Goal: Task Accomplishment & Management: Manage account settings

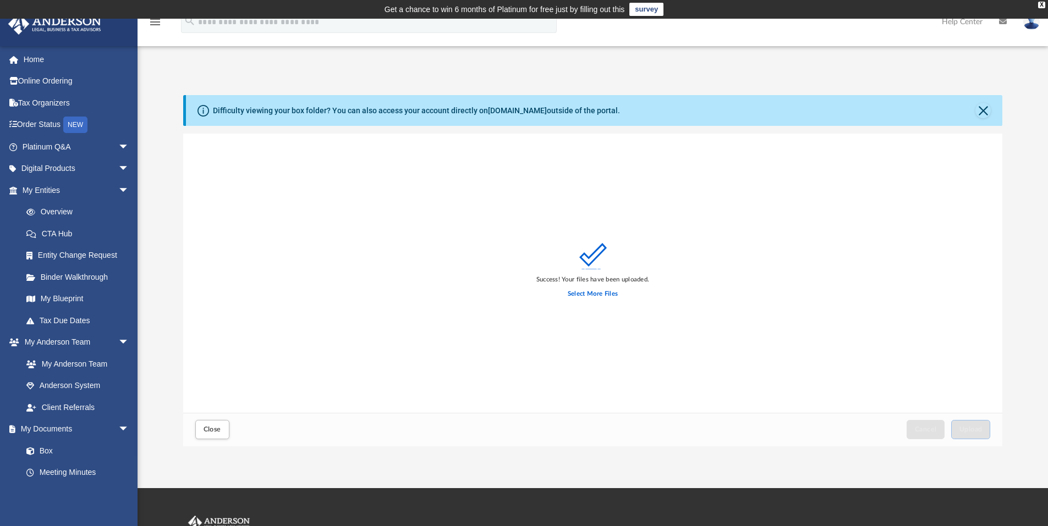
scroll to position [271, 811]
click at [58, 429] on link "My Documents arrow_drop_down" at bounding box center [77, 429] width 138 height 22
click at [206, 427] on span "Close" at bounding box center [212, 429] width 18 height 7
click at [987, 112] on button "Close" at bounding box center [982, 110] width 15 height 15
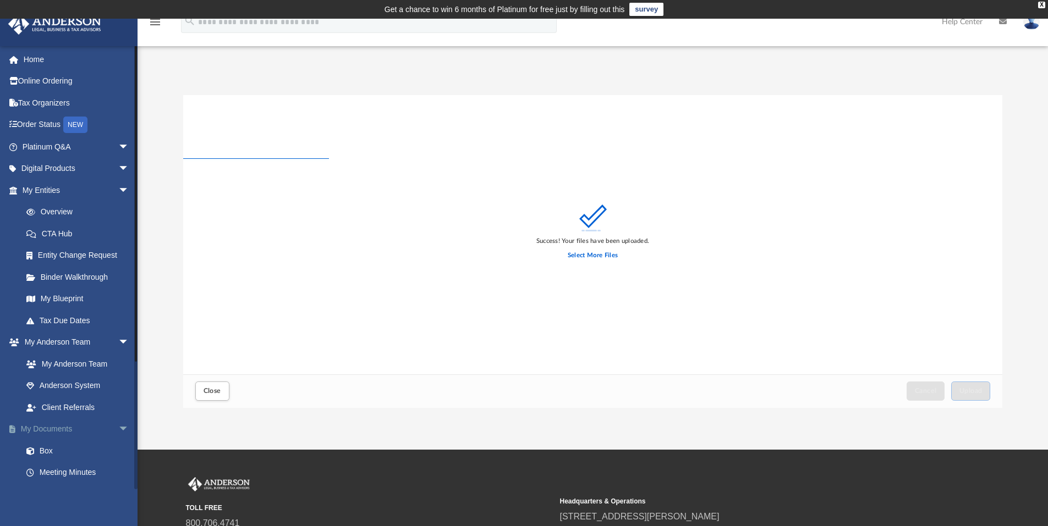
click at [62, 429] on link "My Documents arrow_drop_down" at bounding box center [77, 429] width 138 height 22
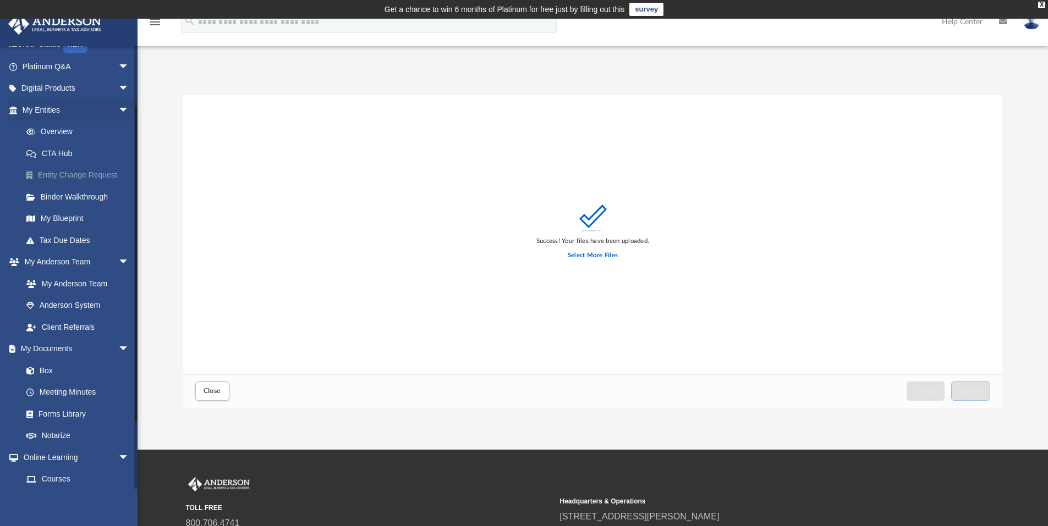
scroll to position [165, 0]
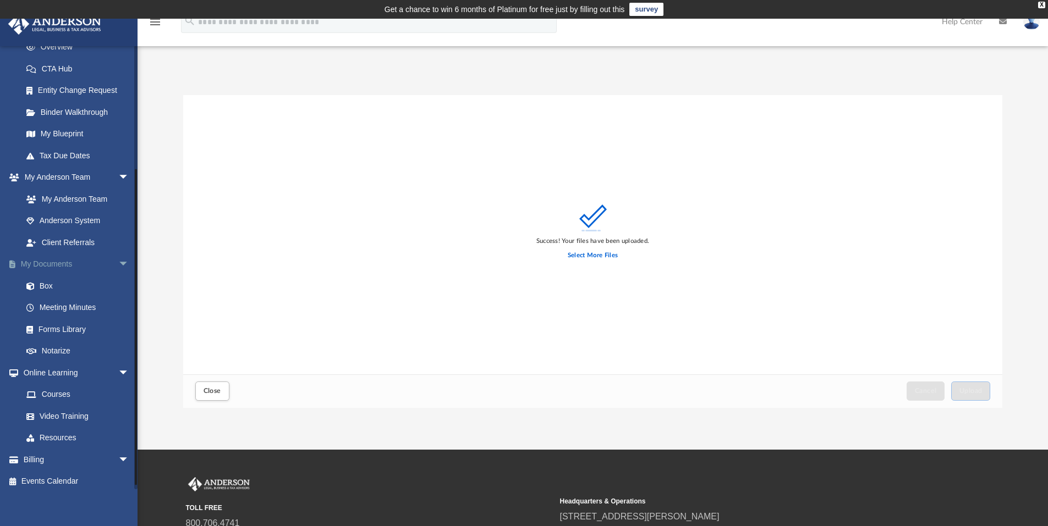
click at [31, 265] on link "My Documents arrow_drop_down" at bounding box center [77, 265] width 138 height 22
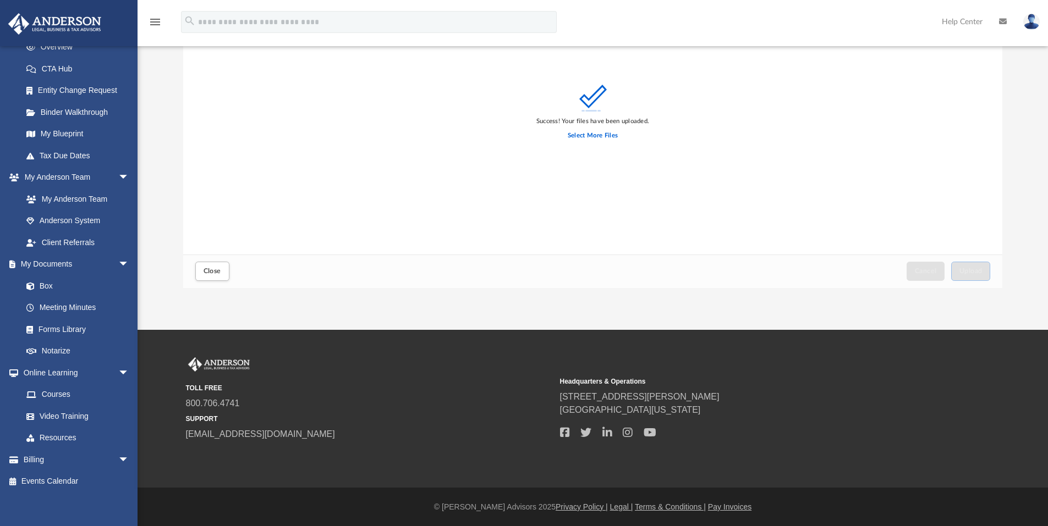
scroll to position [0, 0]
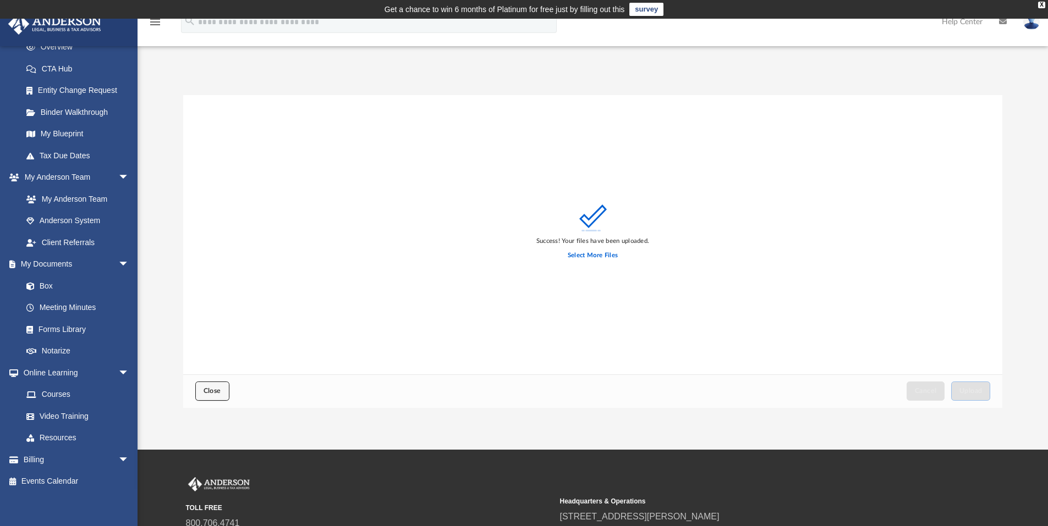
click at [225, 393] on button "Close" at bounding box center [212, 391] width 34 height 19
click at [599, 256] on label "Select More Files" at bounding box center [593, 256] width 50 height 10
click at [0, 0] on input "Select More Files" at bounding box center [0, 0] width 0 height 0
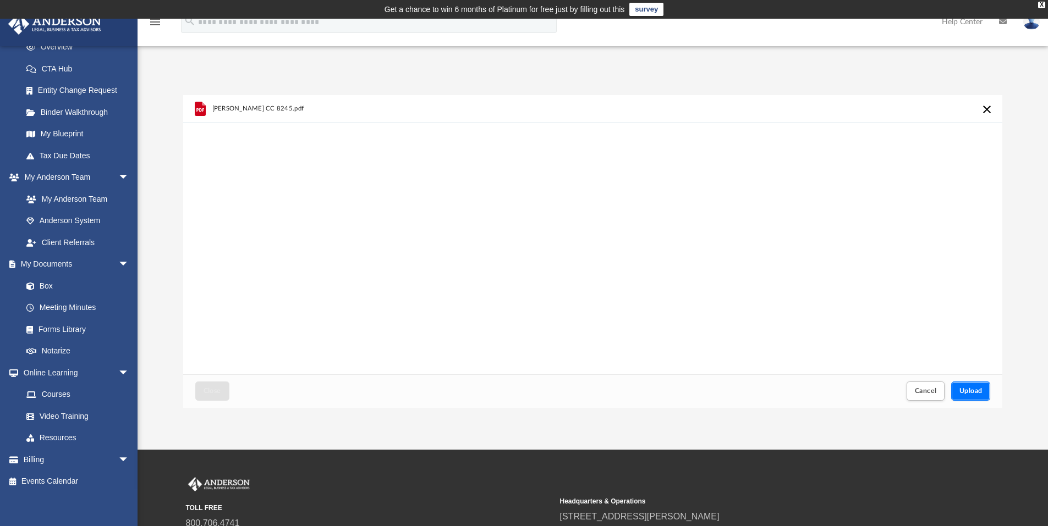
click at [973, 391] on span "Upload" at bounding box center [970, 391] width 23 height 7
click at [40, 285] on link "Box" at bounding box center [80, 286] width 130 height 22
click at [927, 392] on span "Cancel" at bounding box center [926, 391] width 22 height 7
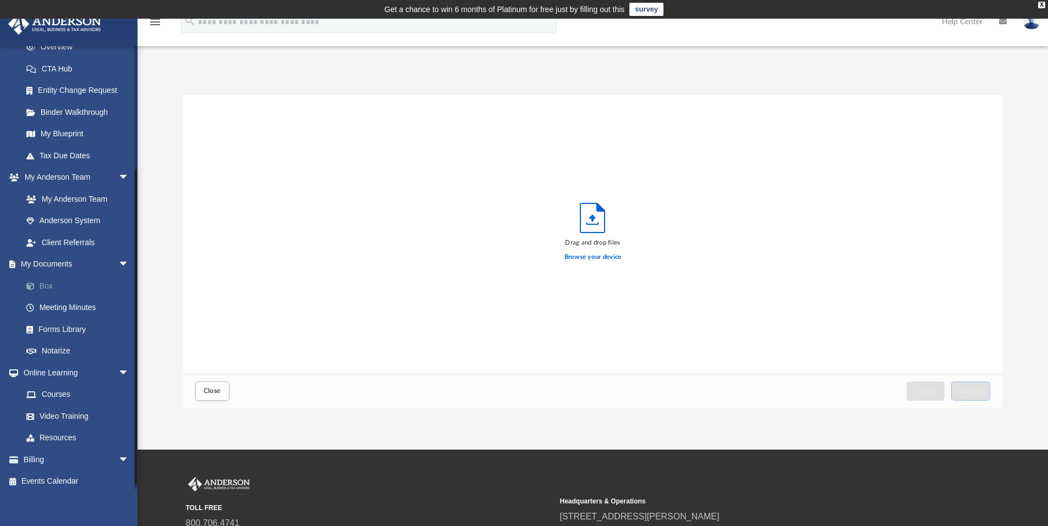
click at [49, 287] on link "Box" at bounding box center [80, 286] width 130 height 22
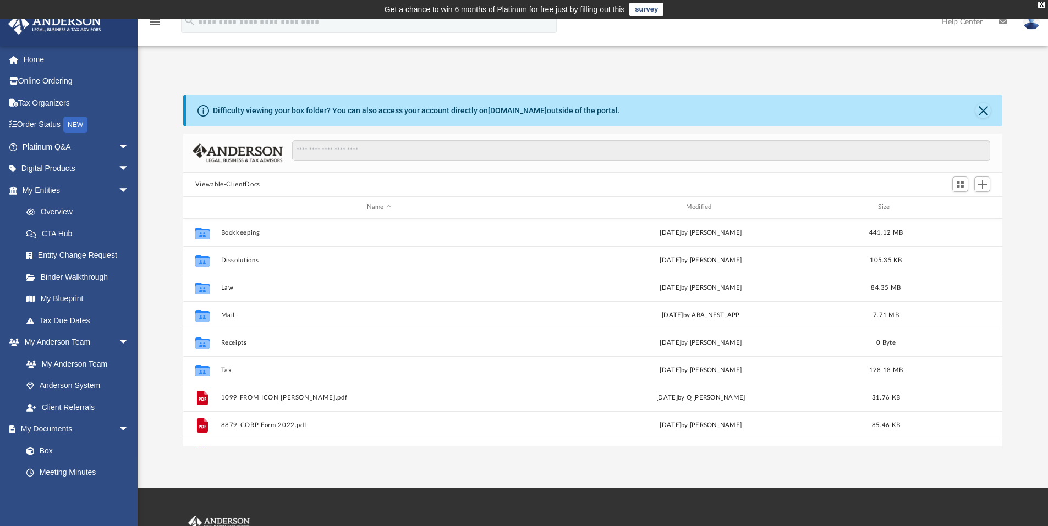
scroll to position [242, 811]
click at [983, 184] on span "Add" at bounding box center [981, 184] width 9 height 9
click at [954, 208] on li "Upload" at bounding box center [966, 207] width 35 height 12
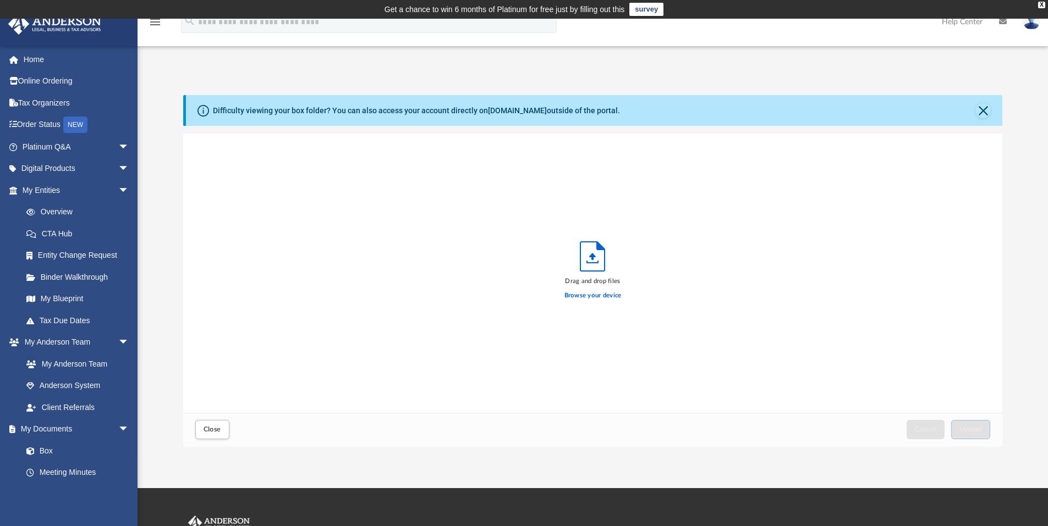
scroll to position [271, 811]
click at [591, 296] on label "Browse your device" at bounding box center [592, 296] width 57 height 10
click at [0, 0] on input "Browse your device" at bounding box center [0, 0] width 0 height 0
click at [973, 424] on button "Upload" at bounding box center [971, 429] width 40 height 19
click at [986, 110] on button "Close" at bounding box center [982, 110] width 15 height 15
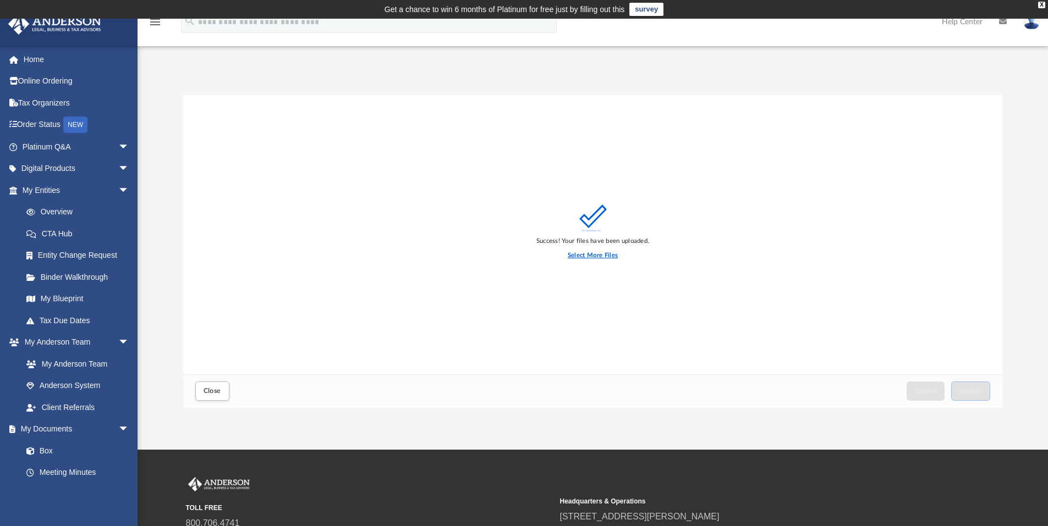
click at [604, 256] on label "Select More Files" at bounding box center [593, 256] width 50 height 10
click at [0, 0] on input "Select More Files" at bounding box center [0, 0] width 0 height 0
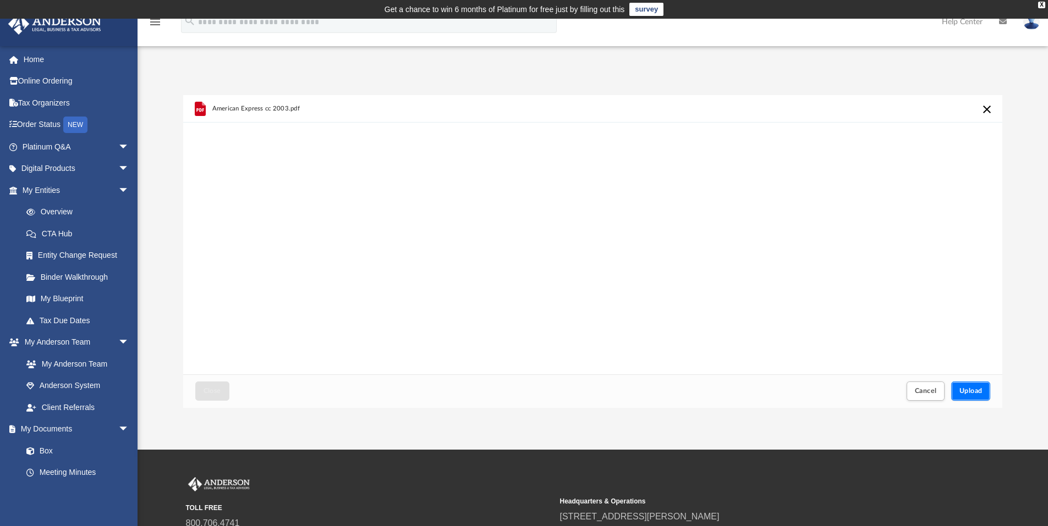
click at [964, 388] on button "Upload" at bounding box center [971, 391] width 40 height 19
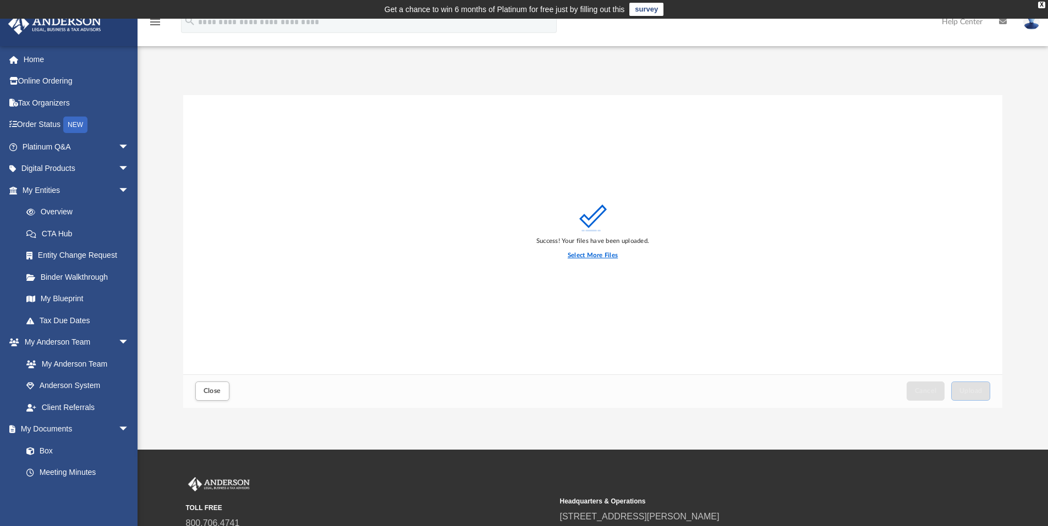
click at [616, 255] on label "Select More Files" at bounding box center [593, 256] width 50 height 10
click at [0, 0] on input "Select More Files" at bounding box center [0, 0] width 0 height 0
click at [976, 391] on span "Upload" at bounding box center [970, 391] width 23 height 7
click at [591, 257] on label "Select More Files" at bounding box center [593, 256] width 50 height 10
click at [0, 0] on input "Select More Files" at bounding box center [0, 0] width 0 height 0
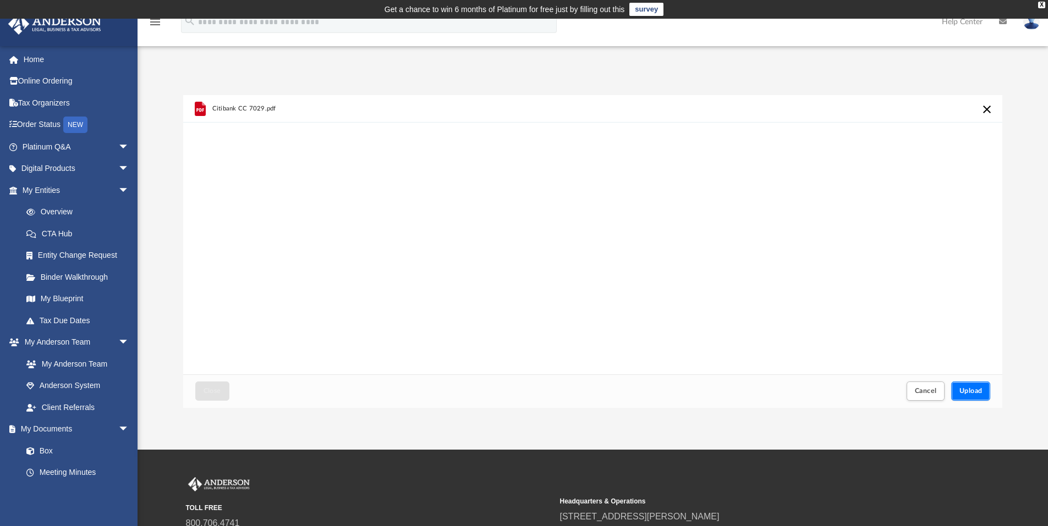
click at [960, 390] on span "Upload" at bounding box center [970, 391] width 23 height 7
click at [974, 394] on div "Upload" at bounding box center [970, 391] width 38 height 18
click at [915, 392] on span "Cancel" at bounding box center [926, 391] width 22 height 7
click at [592, 256] on label "Browse your device" at bounding box center [592, 257] width 57 height 10
click at [0, 0] on input "Browse your device" at bounding box center [0, 0] width 0 height 0
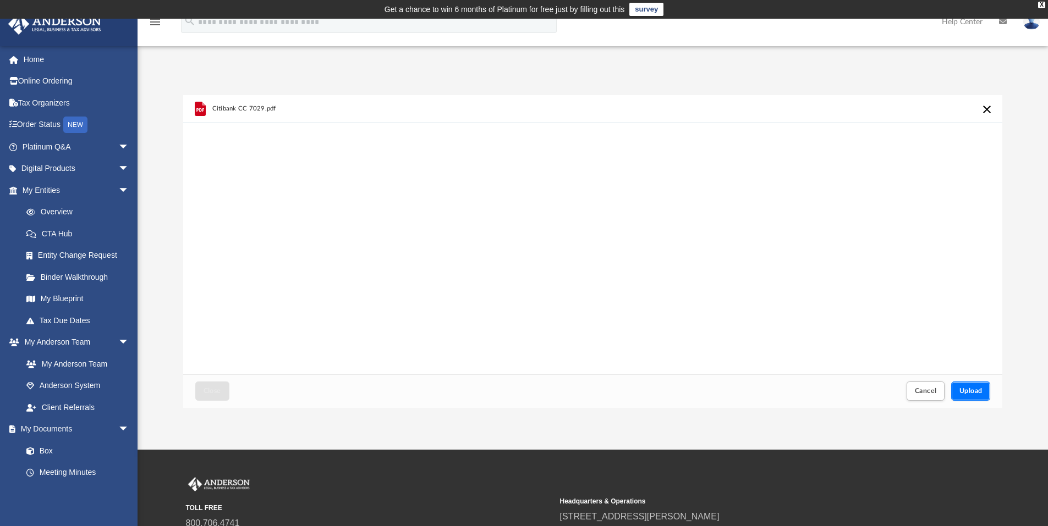
click at [979, 387] on button "Upload" at bounding box center [971, 391] width 40 height 19
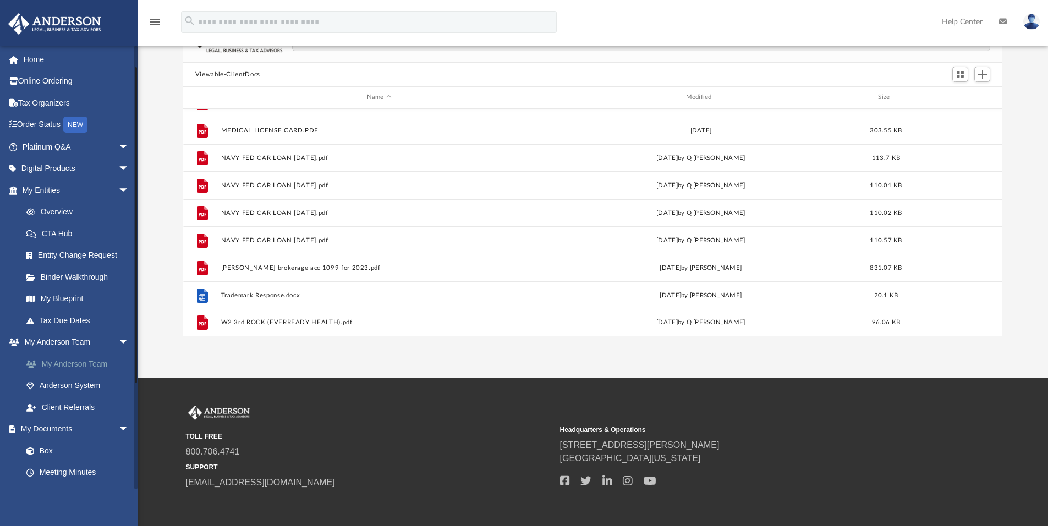
scroll to position [110, 0]
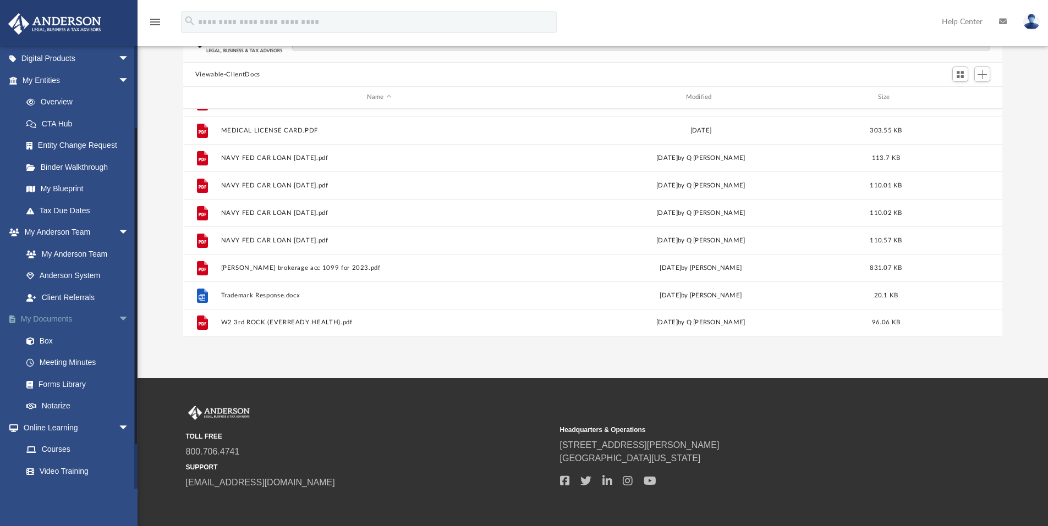
click at [53, 318] on link "My Documents arrow_drop_down" at bounding box center [77, 320] width 138 height 22
click at [43, 339] on link "Box" at bounding box center [80, 341] width 130 height 22
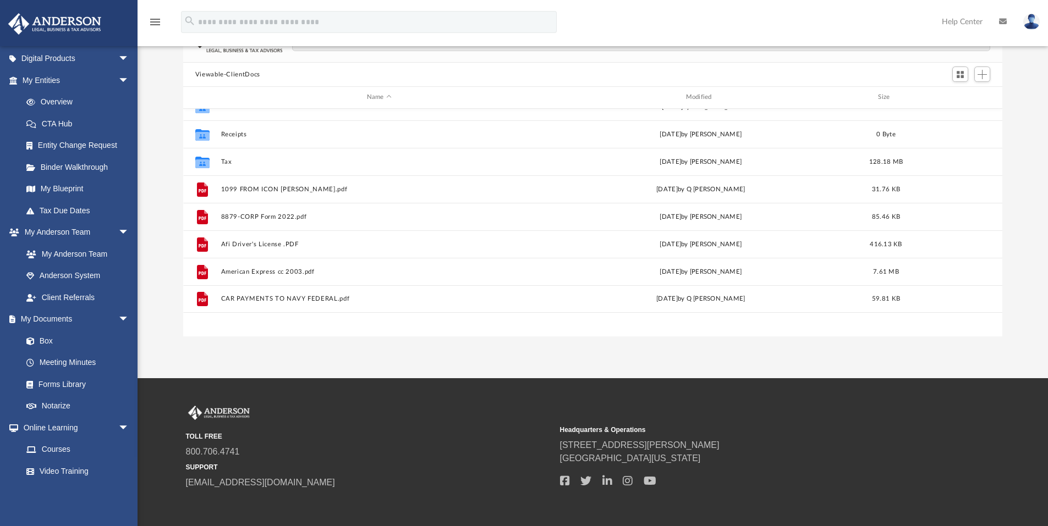
scroll to position [0, 0]
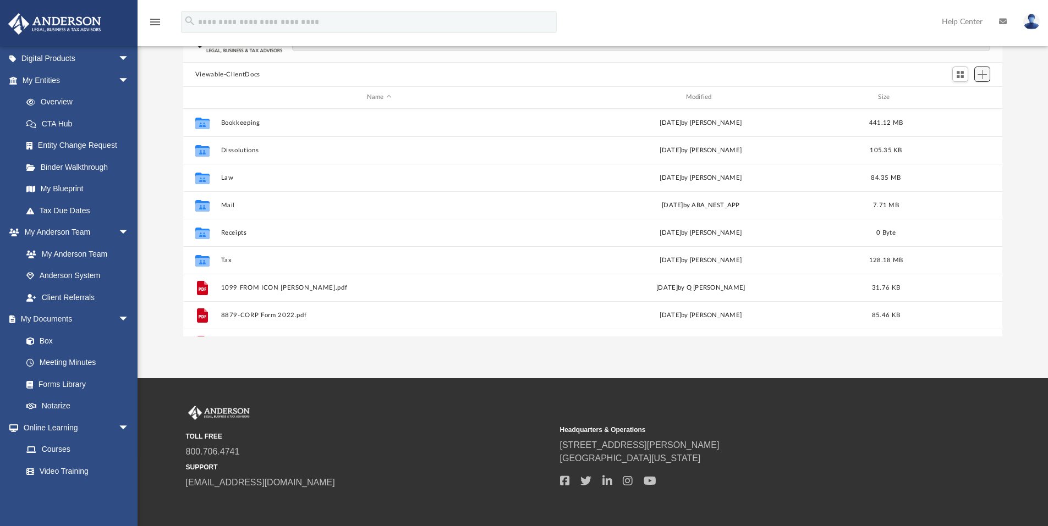
click at [984, 74] on span "Add" at bounding box center [981, 74] width 9 height 9
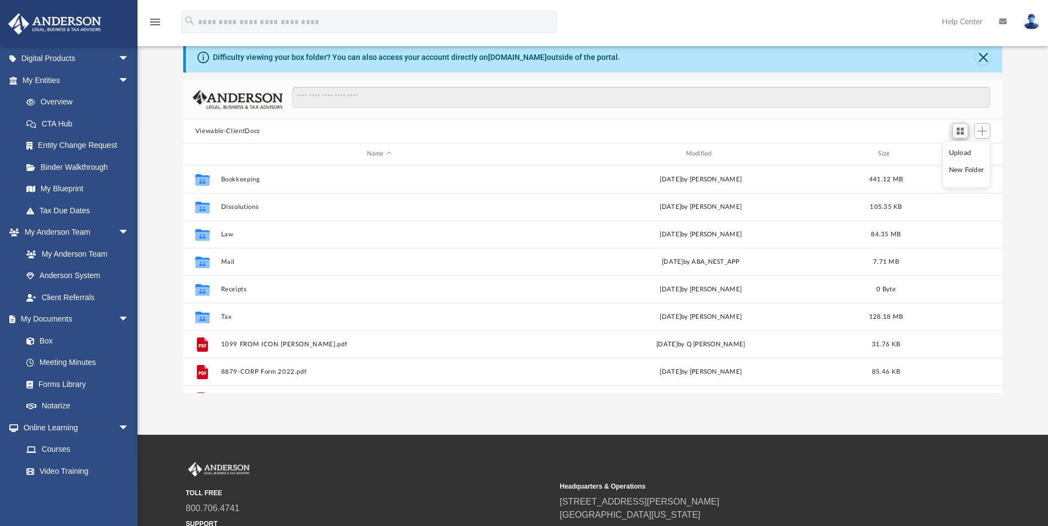
scroll to position [49, 0]
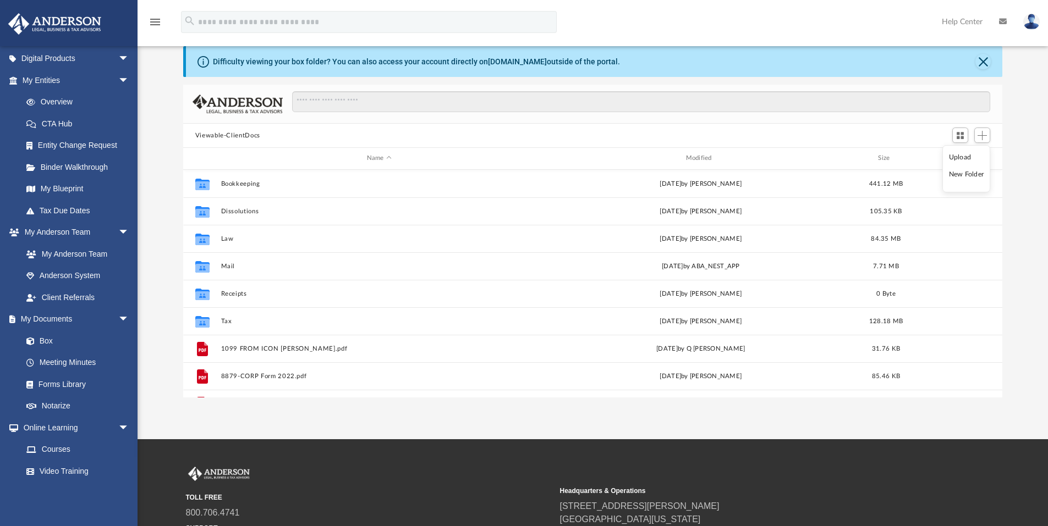
click at [962, 158] on li "Upload" at bounding box center [966, 158] width 35 height 12
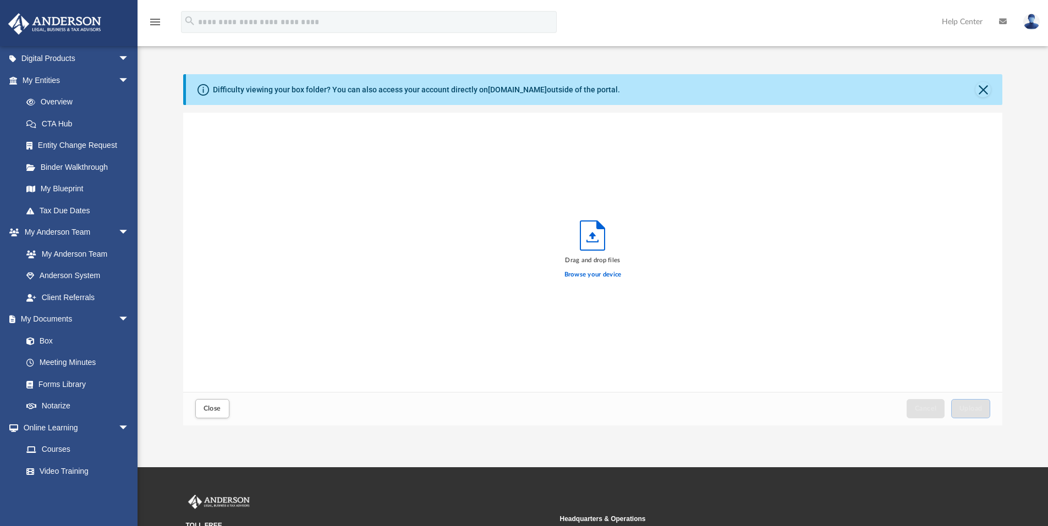
scroll to position [0, 0]
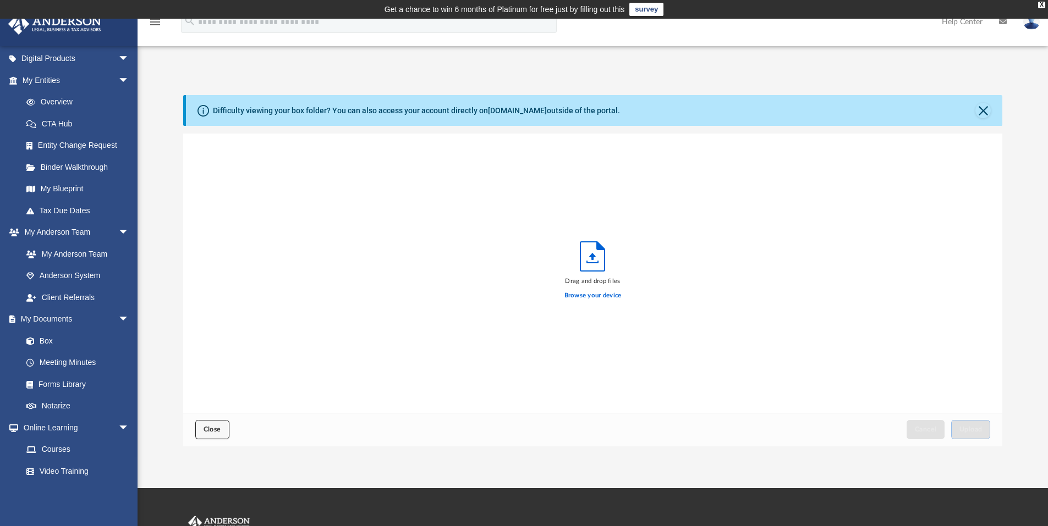
click at [218, 430] on span "Close" at bounding box center [212, 429] width 18 height 7
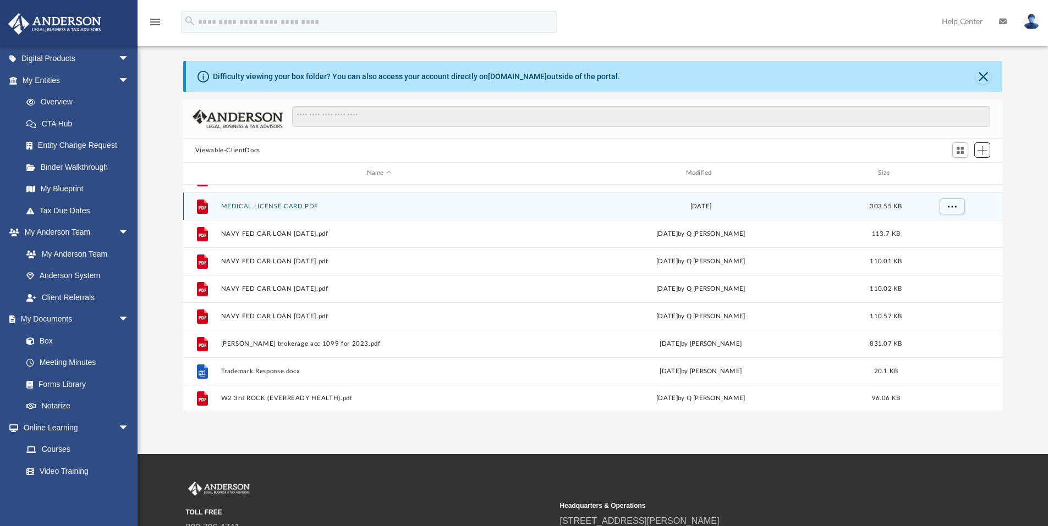
scroll to position [110, 0]
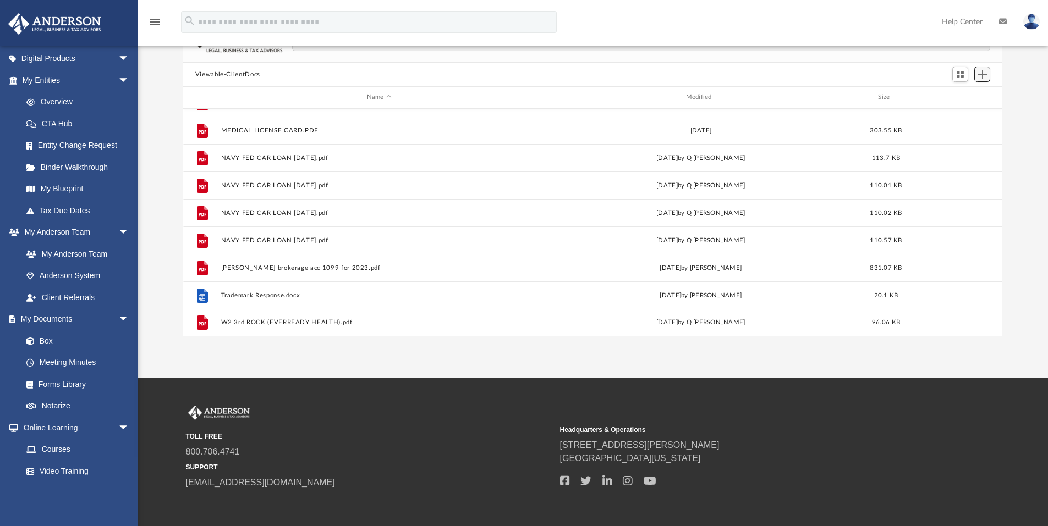
click at [987, 75] on span "Add" at bounding box center [981, 74] width 9 height 9
click at [961, 95] on li "Upload" at bounding box center [966, 97] width 35 height 12
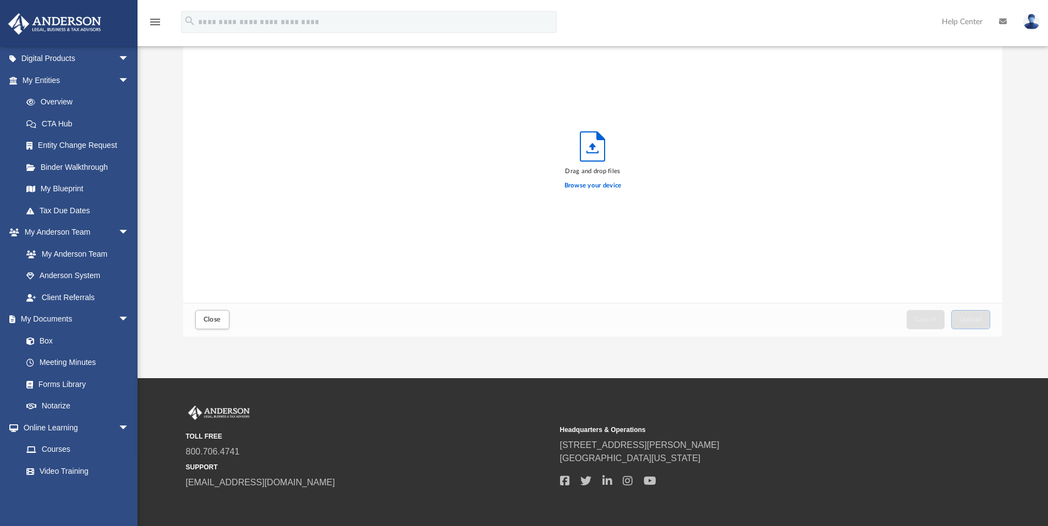
scroll to position [271, 811]
click at [604, 183] on label "Browse your device" at bounding box center [592, 186] width 57 height 10
click at [0, 0] on input "Browse your device" at bounding box center [0, 0] width 0 height 0
click at [983, 321] on button "Upload" at bounding box center [971, 319] width 40 height 19
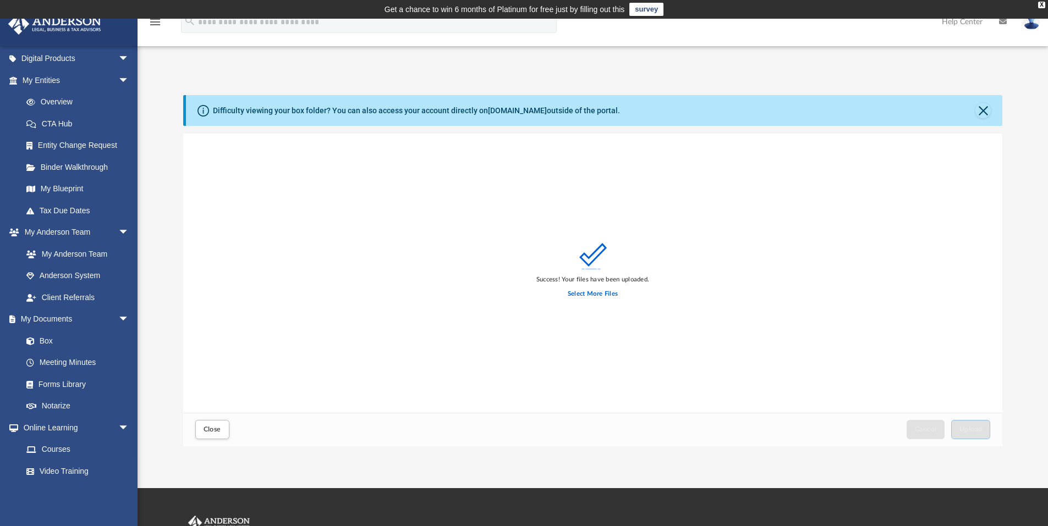
scroll to position [55, 0]
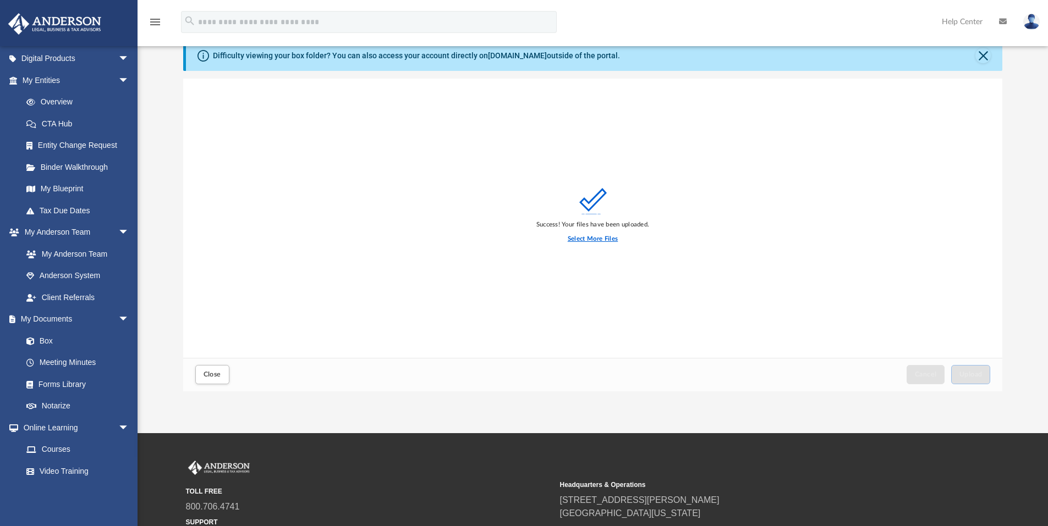
click at [600, 238] on label "Select More Files" at bounding box center [593, 239] width 50 height 10
click at [0, 0] on input "Select More Files" at bounding box center [0, 0] width 0 height 0
click at [979, 374] on span "Upload" at bounding box center [970, 374] width 23 height 7
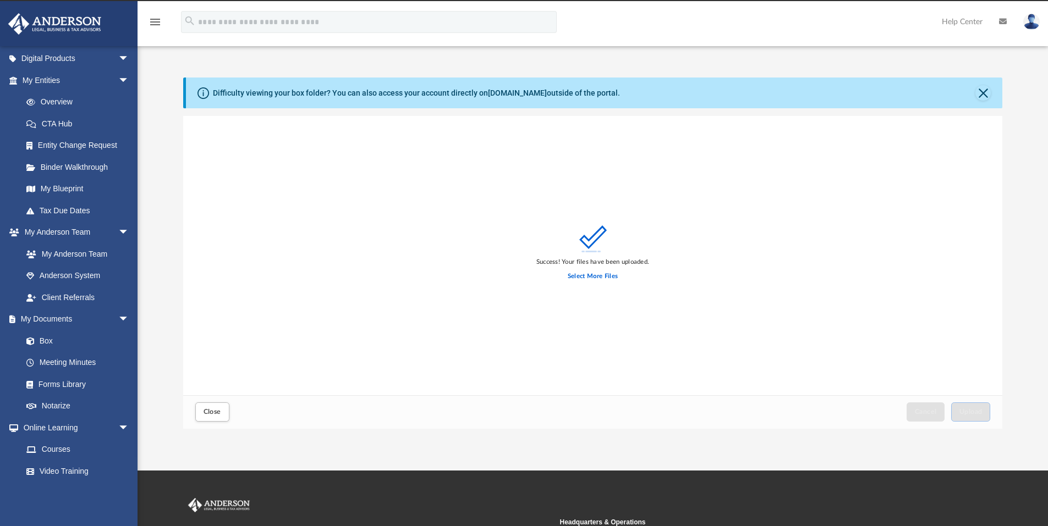
scroll to position [0, 0]
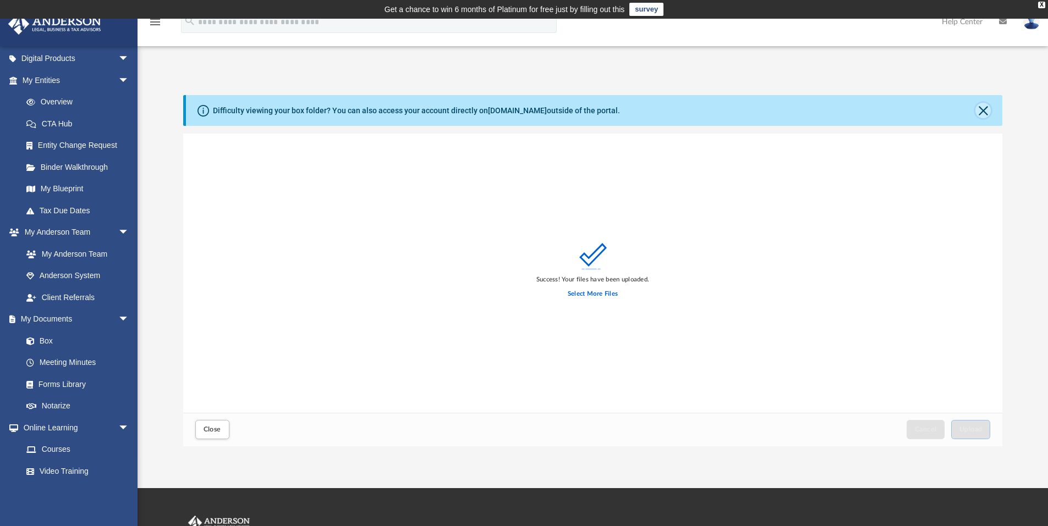
click at [982, 114] on button "Close" at bounding box center [982, 110] width 15 height 15
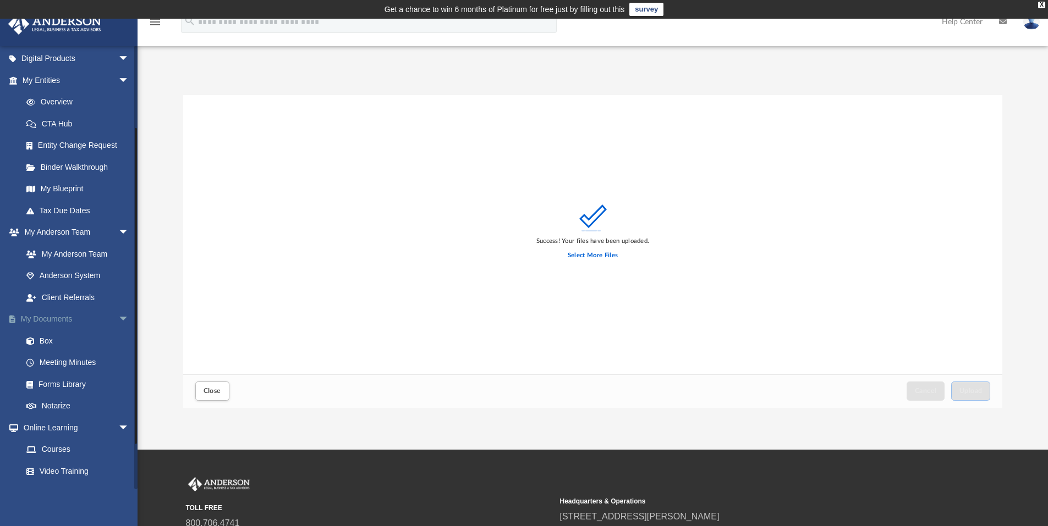
click at [46, 317] on link "My Documents arrow_drop_down" at bounding box center [77, 320] width 138 height 22
click at [214, 389] on span "Close" at bounding box center [212, 391] width 18 height 7
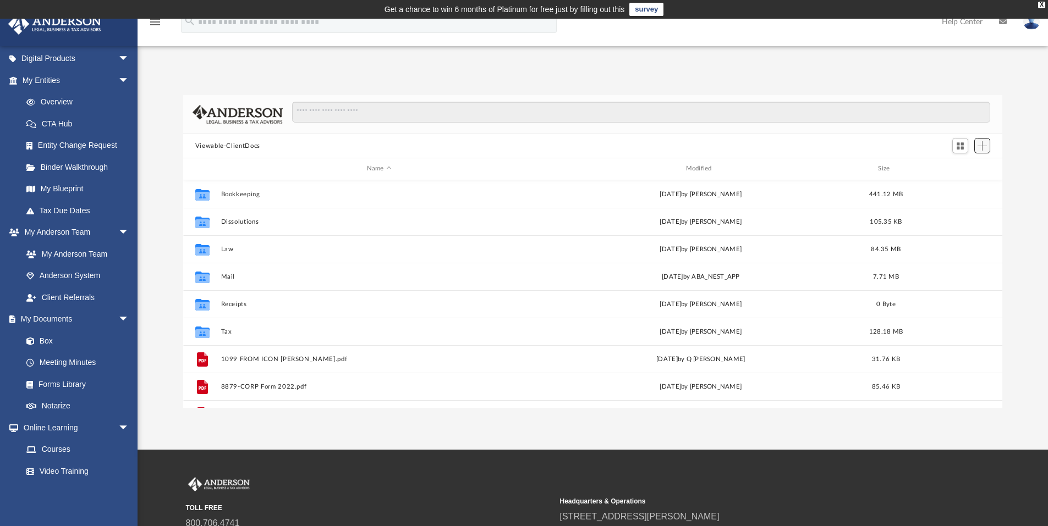
click at [984, 142] on span "Add" at bounding box center [981, 145] width 9 height 9
click at [969, 168] on li "Upload" at bounding box center [966, 168] width 35 height 12
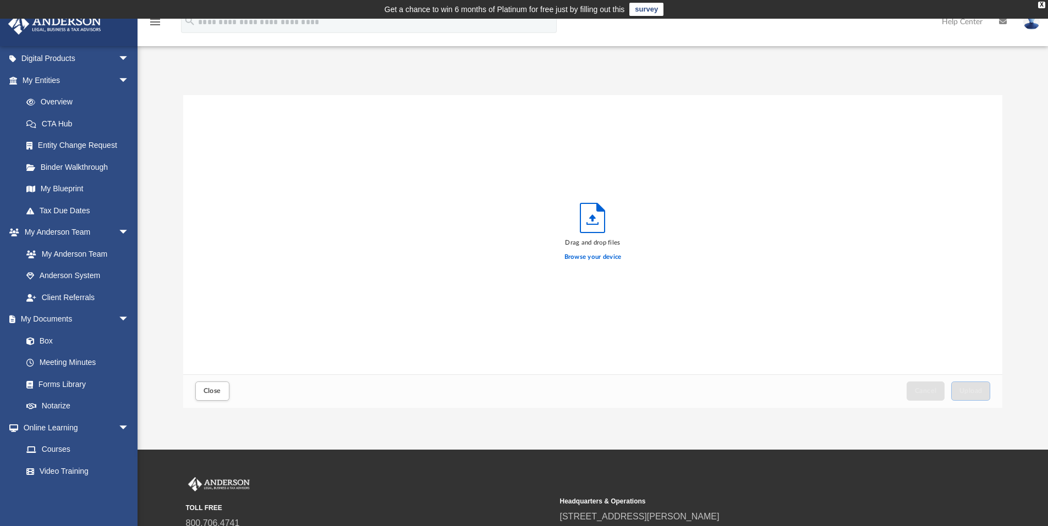
scroll to position [271, 811]
click at [586, 259] on label "Browse your device" at bounding box center [592, 257] width 57 height 10
click at [0, 0] on input "Browse your device" at bounding box center [0, 0] width 0 height 0
click at [979, 390] on span "Upload" at bounding box center [970, 391] width 23 height 7
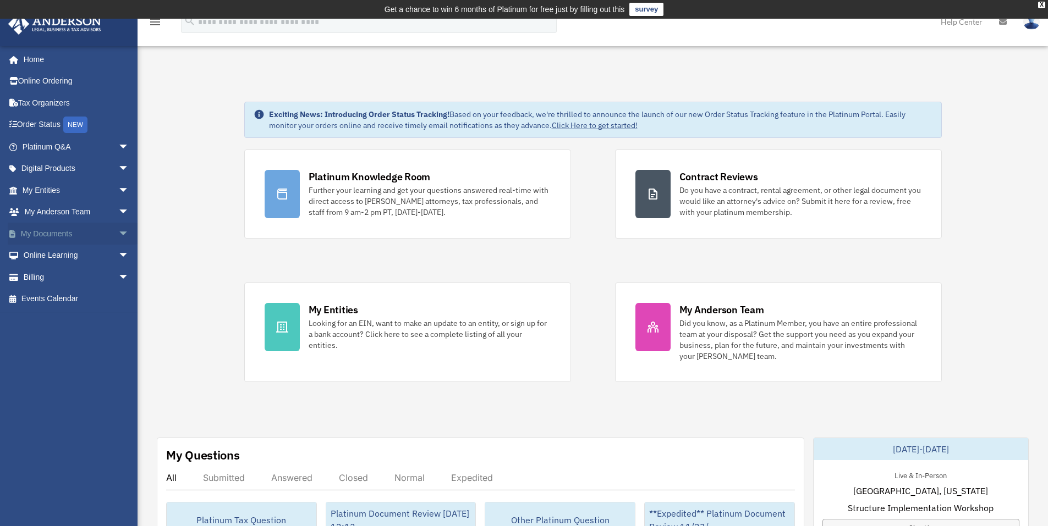
click at [54, 233] on link "My Documents arrow_drop_down" at bounding box center [77, 234] width 138 height 22
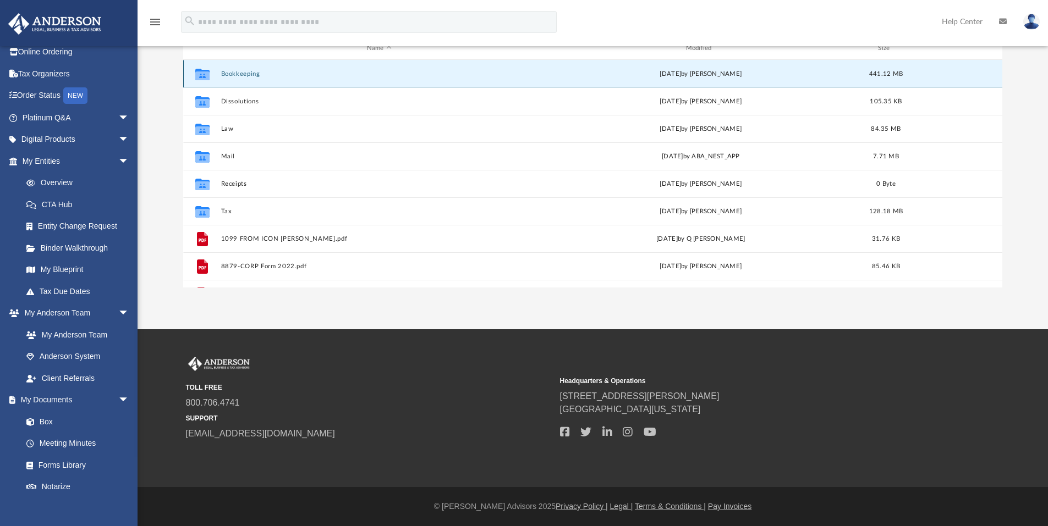
click at [243, 72] on button "Bookkeeping" at bounding box center [379, 73] width 317 height 7
click at [244, 74] on button "Bookkeeping" at bounding box center [379, 73] width 317 height 7
click at [244, 76] on button "Bookkeeping" at bounding box center [379, 73] width 317 height 7
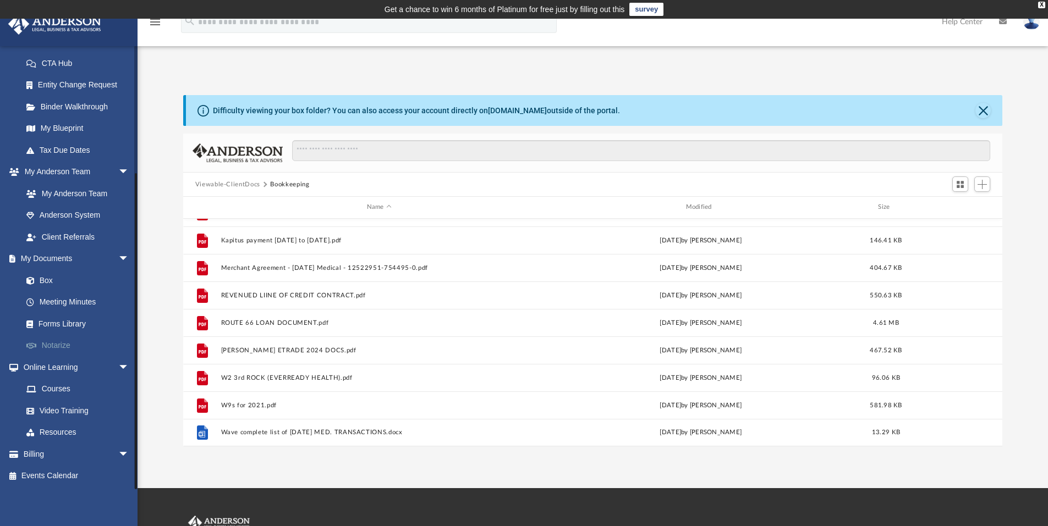
scroll to position [159, 0]
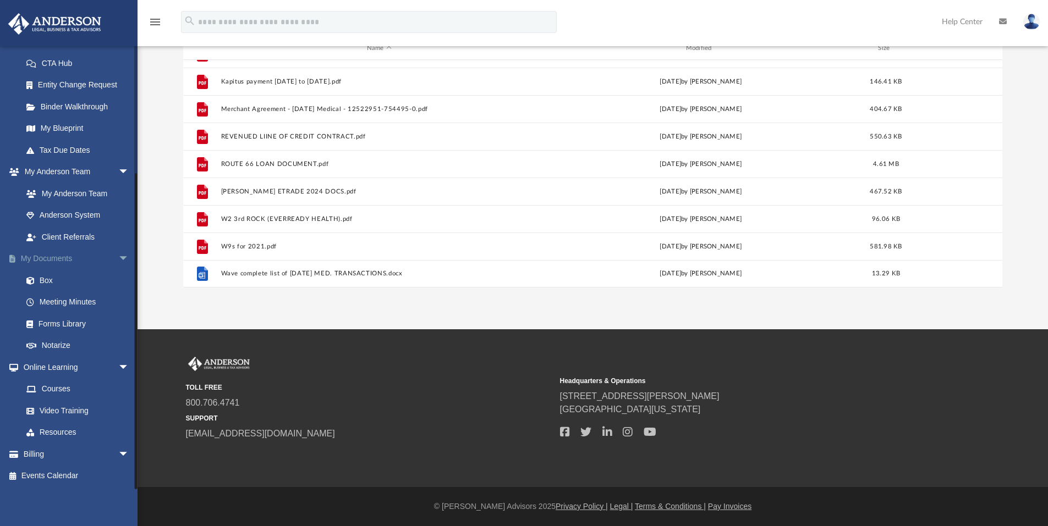
click at [66, 257] on link "My Documents arrow_drop_down" at bounding box center [77, 259] width 138 height 22
click at [45, 280] on link "Box" at bounding box center [80, 280] width 130 height 22
click at [44, 281] on link "Box" at bounding box center [80, 280] width 130 height 22
click at [46, 256] on link "My Documents arrow_drop_down" at bounding box center [77, 259] width 138 height 22
click at [57, 259] on link "My Documents arrow_drop_down" at bounding box center [77, 259] width 138 height 22
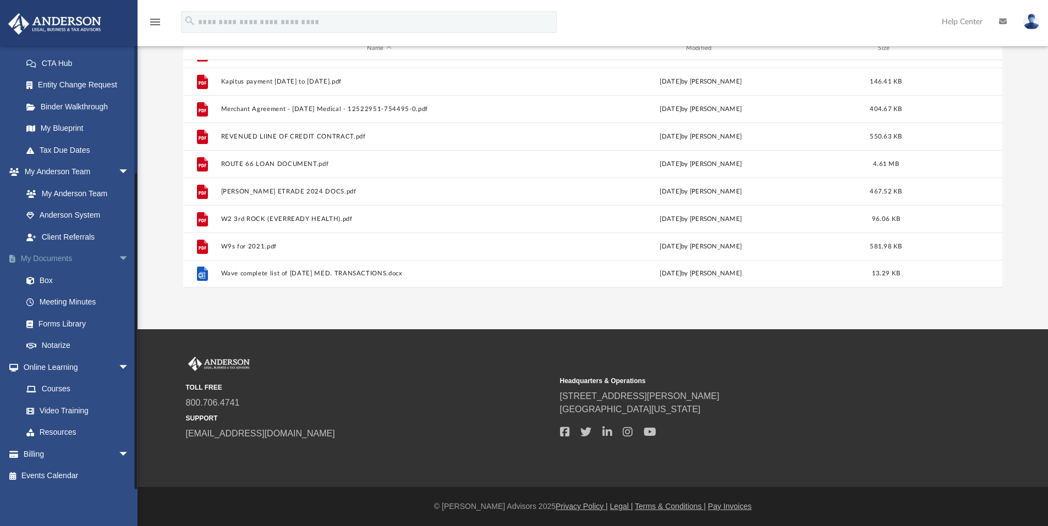
click at [118, 258] on span "arrow_drop_down" at bounding box center [129, 259] width 22 height 23
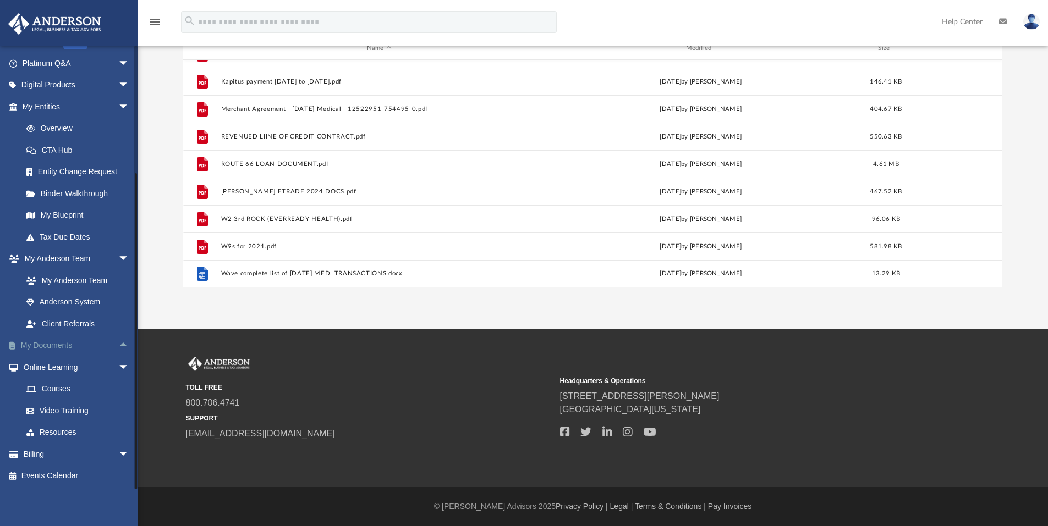
scroll to position [84, 0]
click at [69, 258] on link "My Anderson Team arrow_drop_down" at bounding box center [77, 259] width 138 height 22
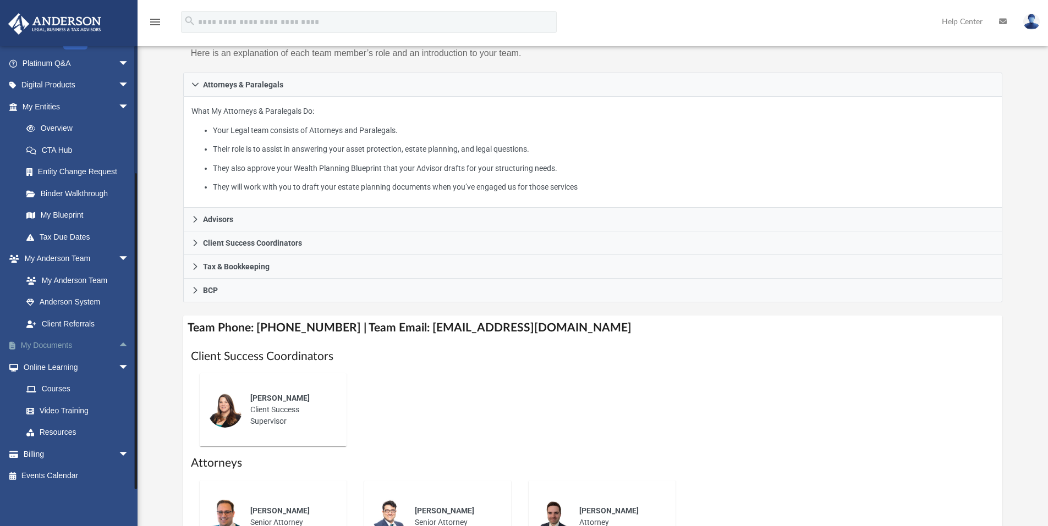
click at [63, 344] on link "My Documents arrow_drop_up" at bounding box center [77, 346] width 138 height 22
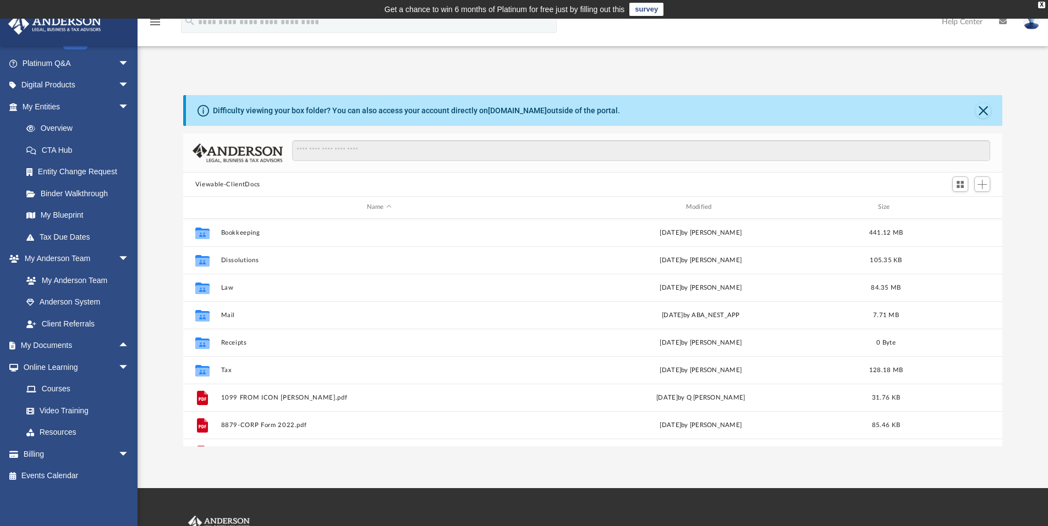
scroll to position [242, 811]
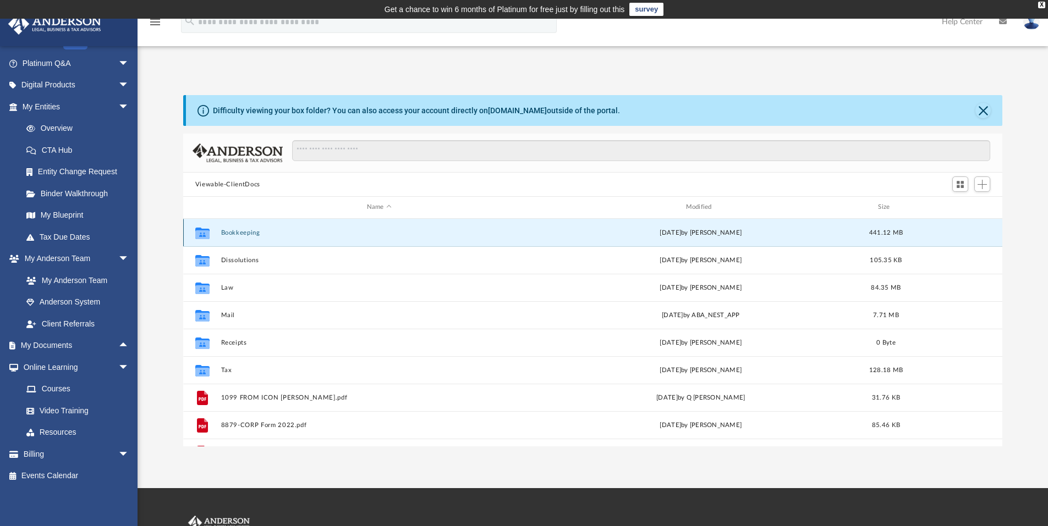
click at [229, 232] on button "Bookkeeping" at bounding box center [379, 232] width 317 height 7
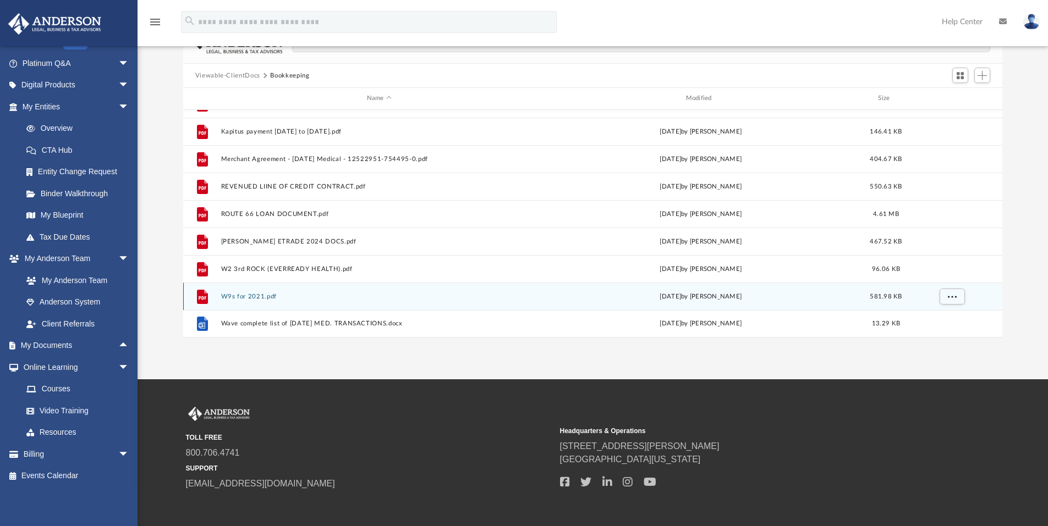
scroll to position [110, 0]
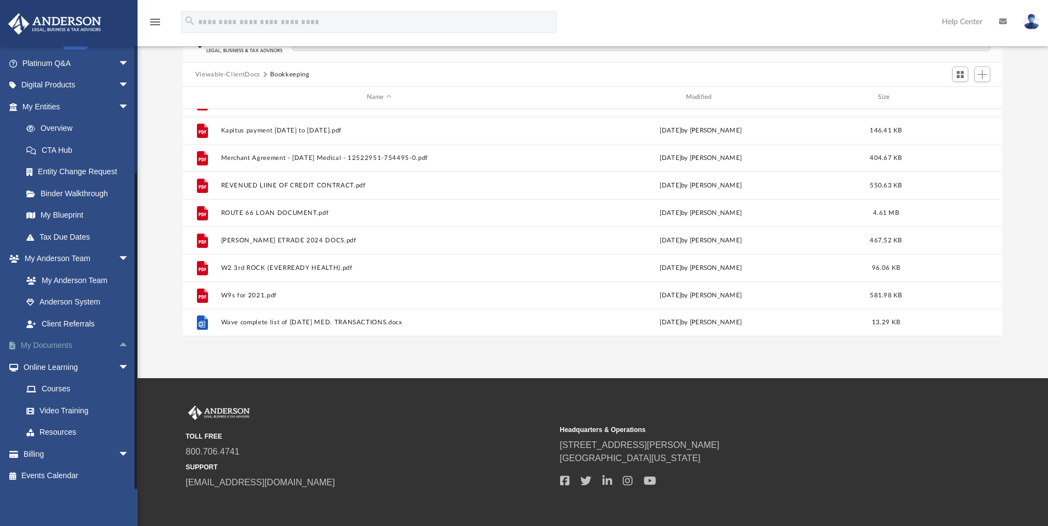
click at [58, 348] on link "My Documents arrow_drop_up" at bounding box center [77, 346] width 138 height 22
click at [41, 345] on link "My Documents arrow_drop_up" at bounding box center [77, 346] width 138 height 22
click at [118, 344] on span "arrow_drop_up" at bounding box center [129, 346] width 22 height 23
click at [48, 364] on link "Box" at bounding box center [80, 367] width 130 height 22
click at [48, 367] on link "Box" at bounding box center [80, 367] width 130 height 22
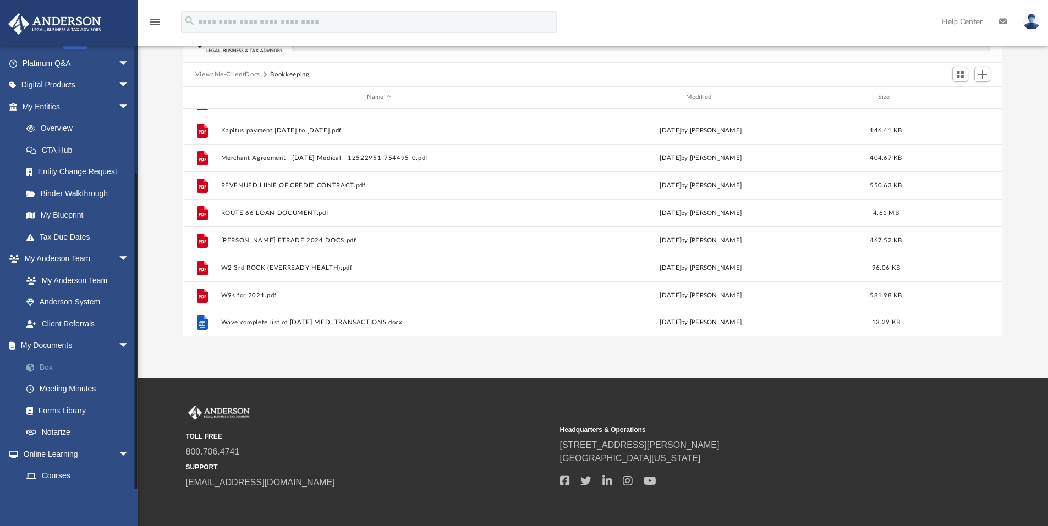
click at [48, 367] on link "Box" at bounding box center [80, 367] width 130 height 22
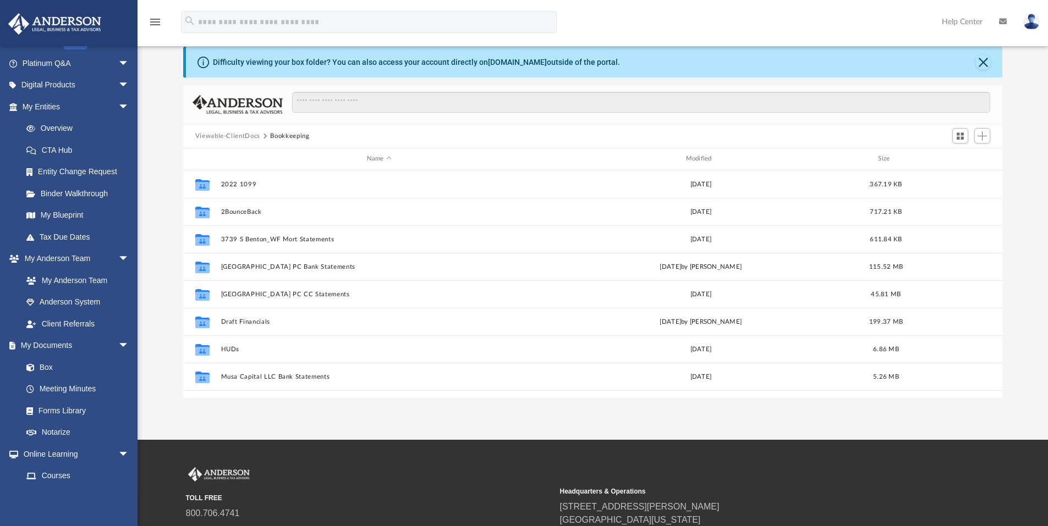
scroll to position [0, 0]
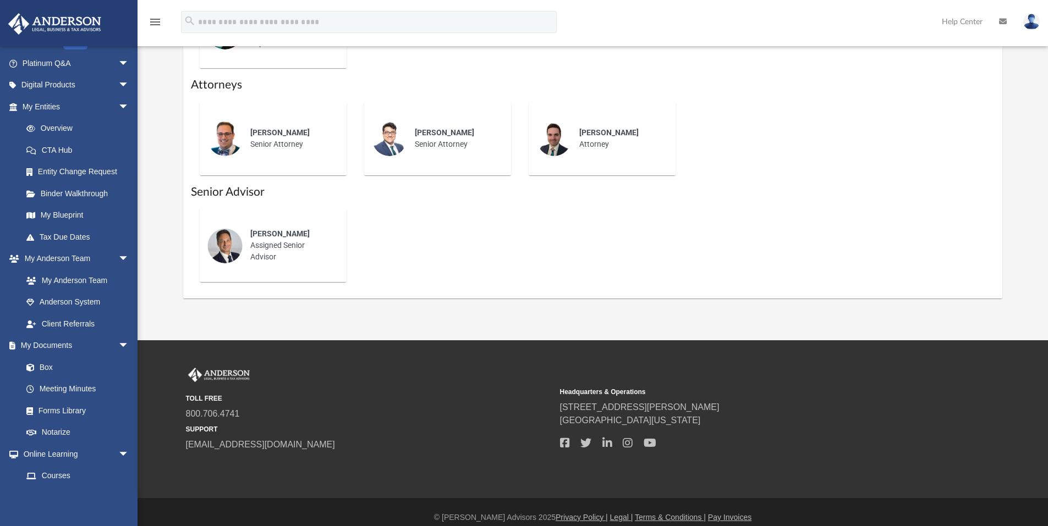
scroll to position [544, 0]
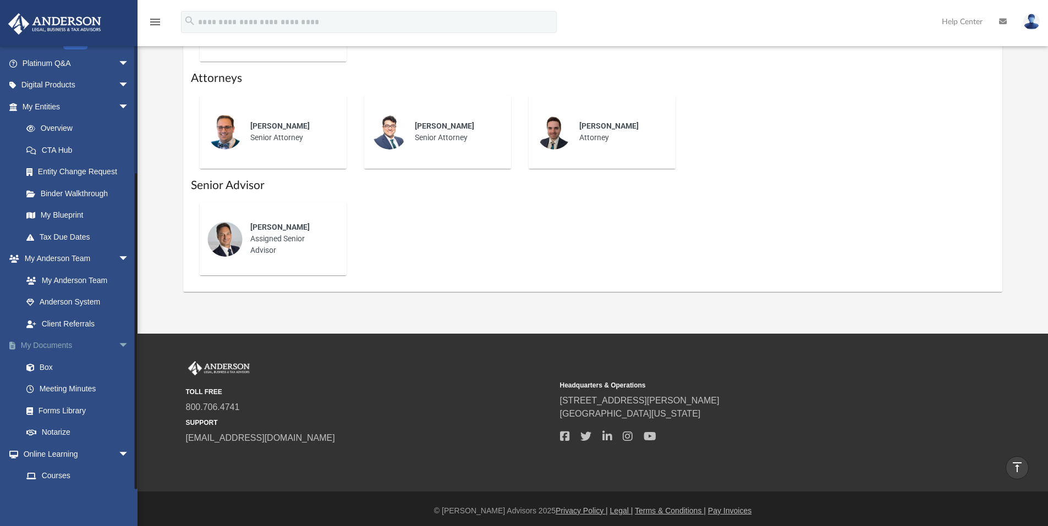
click at [63, 349] on link "My Documents arrow_drop_down" at bounding box center [77, 346] width 138 height 22
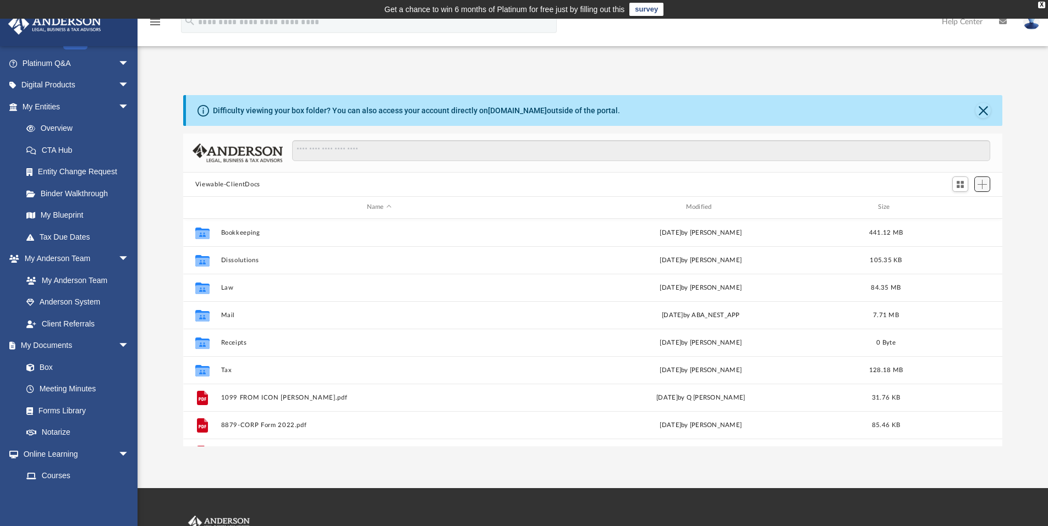
click at [979, 186] on span "Add" at bounding box center [981, 184] width 9 height 9
click at [959, 210] on li "Upload" at bounding box center [966, 207] width 35 height 12
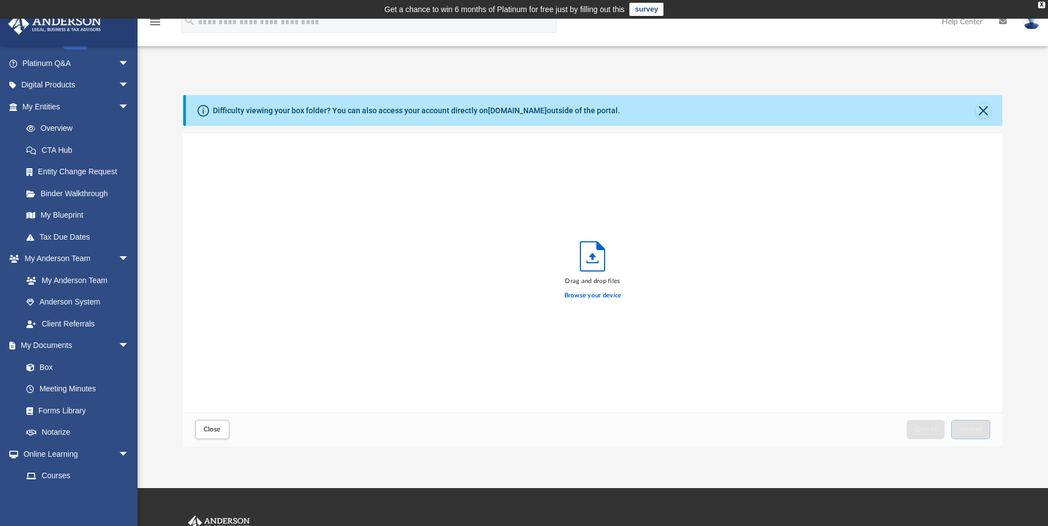
scroll to position [271, 811]
click at [599, 296] on label "Browse your device" at bounding box center [592, 296] width 57 height 10
click at [0, 0] on input "Browse your device" at bounding box center [0, 0] width 0 height 0
click at [964, 428] on span "Upload" at bounding box center [970, 429] width 23 height 7
click at [1034, 25] on img at bounding box center [1031, 22] width 16 height 16
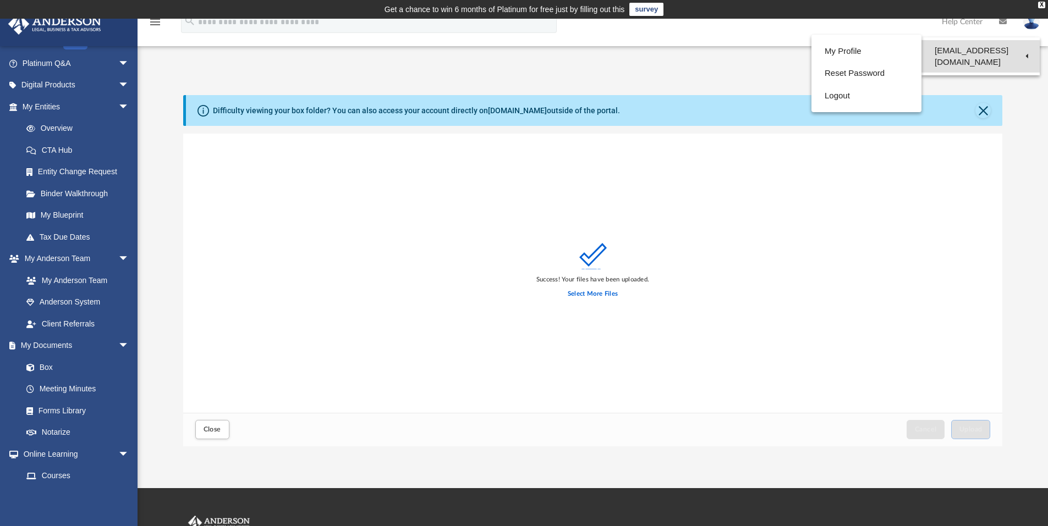
click at [1020, 48] on link "[EMAIL_ADDRESS][DOMAIN_NAME]" at bounding box center [980, 56] width 118 height 32
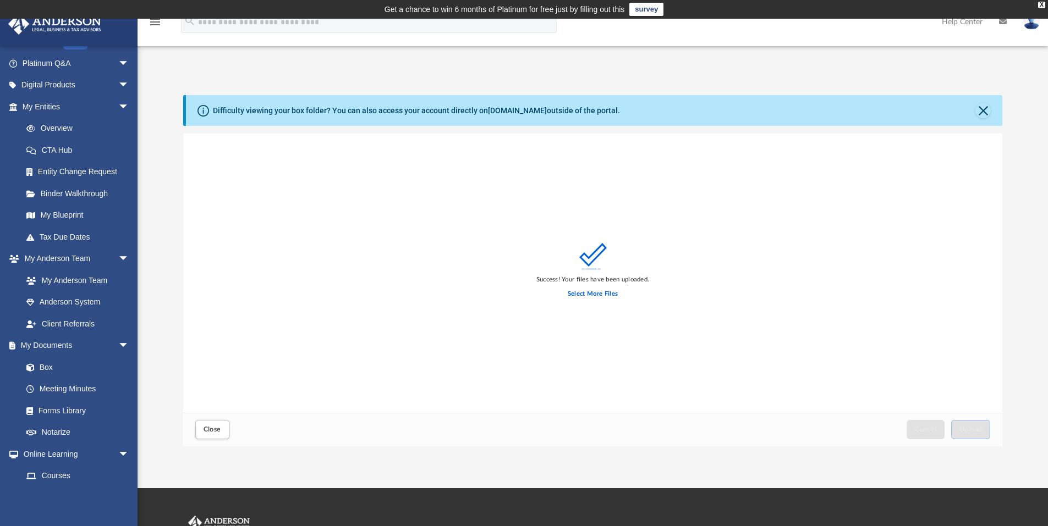
click at [1029, 23] on img at bounding box center [1031, 22] width 16 height 16
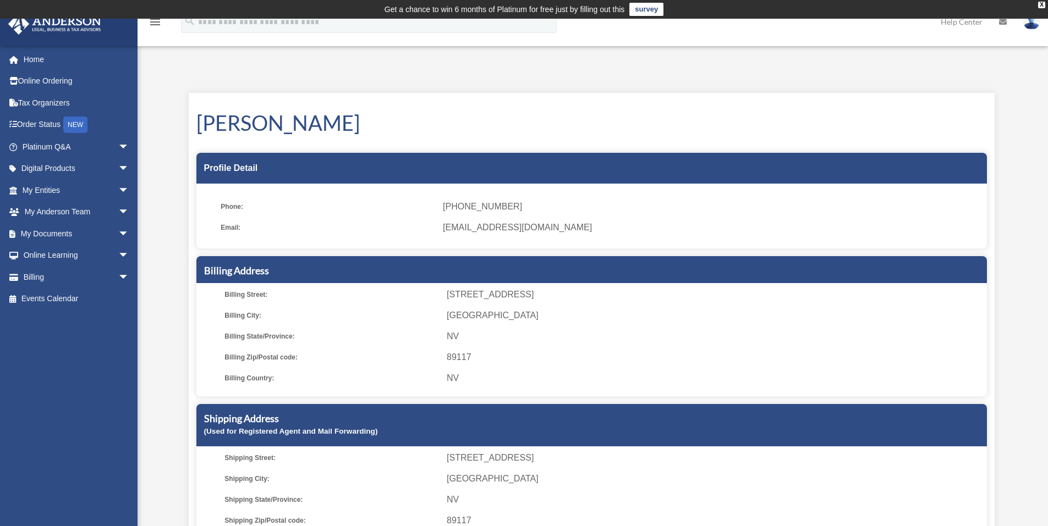
click at [154, 24] on icon "menu" at bounding box center [154, 21] width 13 height 13
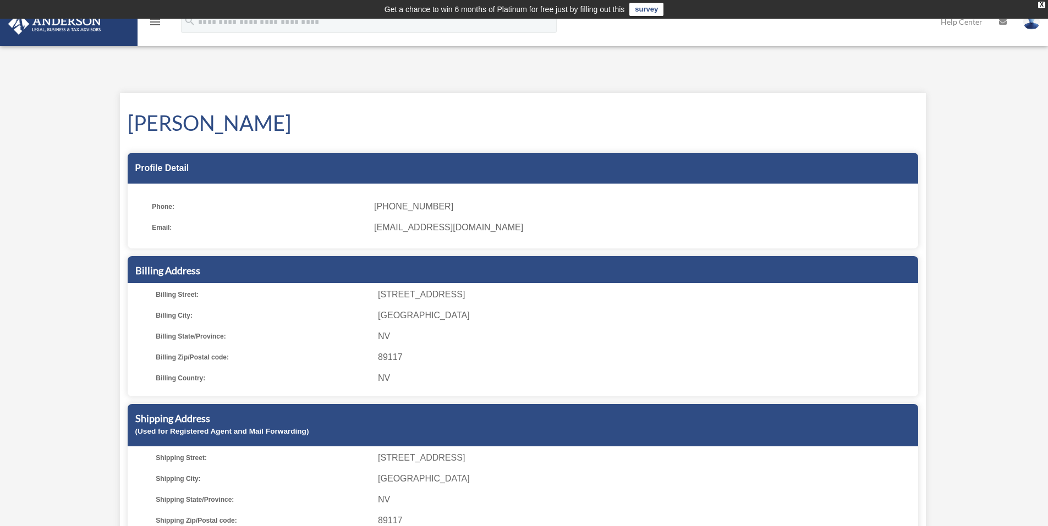
click at [415, 293] on span "[STREET_ADDRESS]" at bounding box center [646, 294] width 536 height 15
click at [156, 23] on icon "menu" at bounding box center [154, 21] width 13 height 13
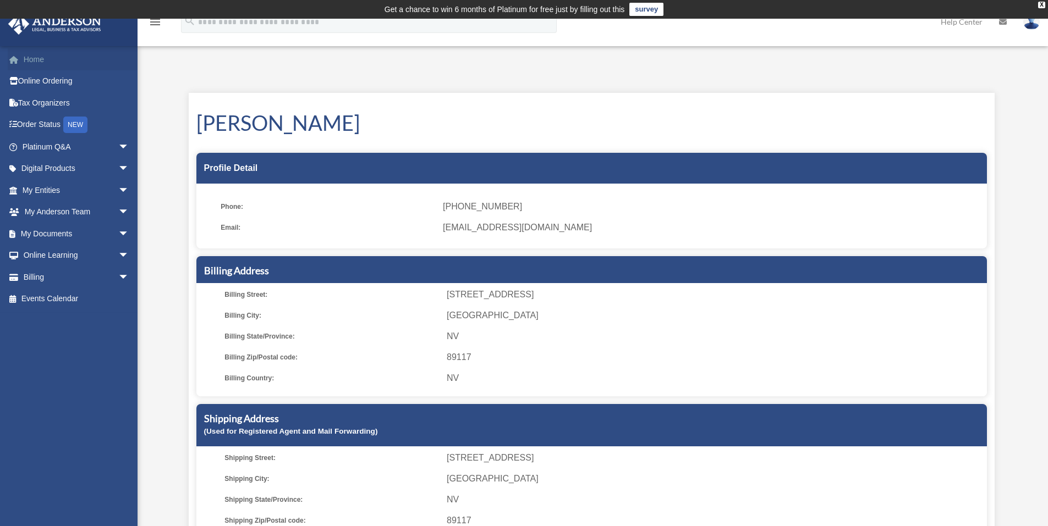
click at [42, 61] on link "Home" at bounding box center [77, 59] width 138 height 22
click at [29, 61] on link "Home" at bounding box center [77, 59] width 138 height 22
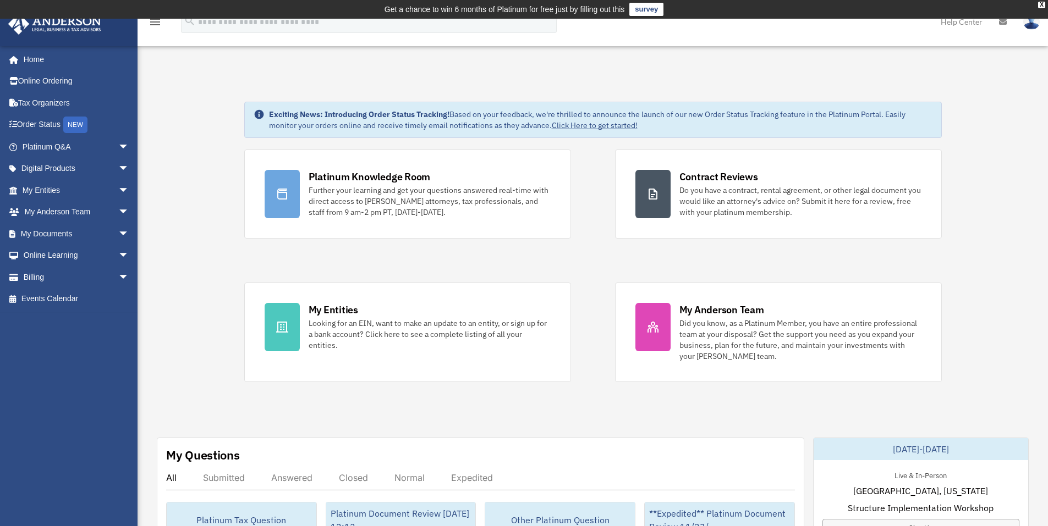
drag, startPoint x: 0, startPoint y: 0, endPoint x: 1029, endPoint y: 24, distance: 1029.7
click at [1029, 24] on img at bounding box center [1031, 22] width 16 height 16
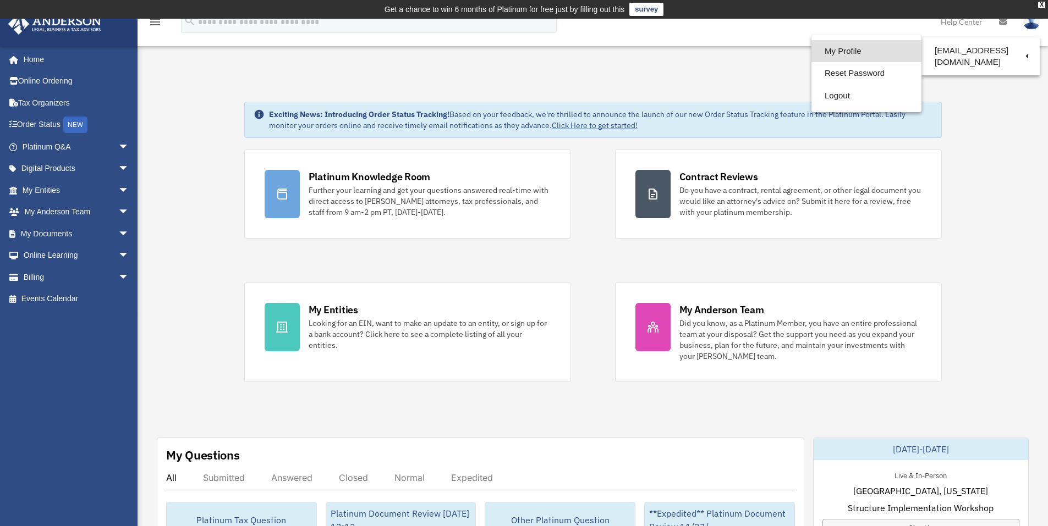
click at [847, 52] on link "My Profile" at bounding box center [866, 51] width 110 height 23
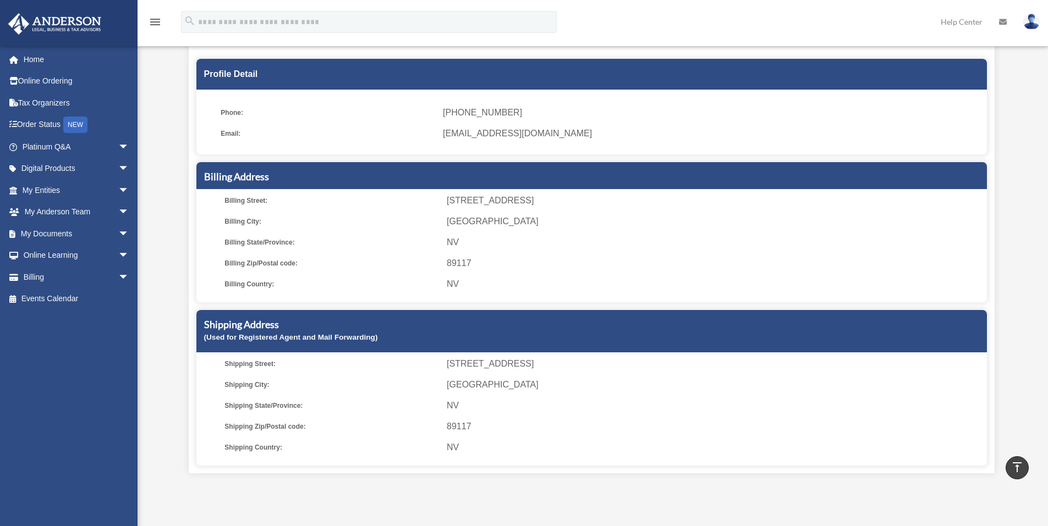
scroll to position [55, 0]
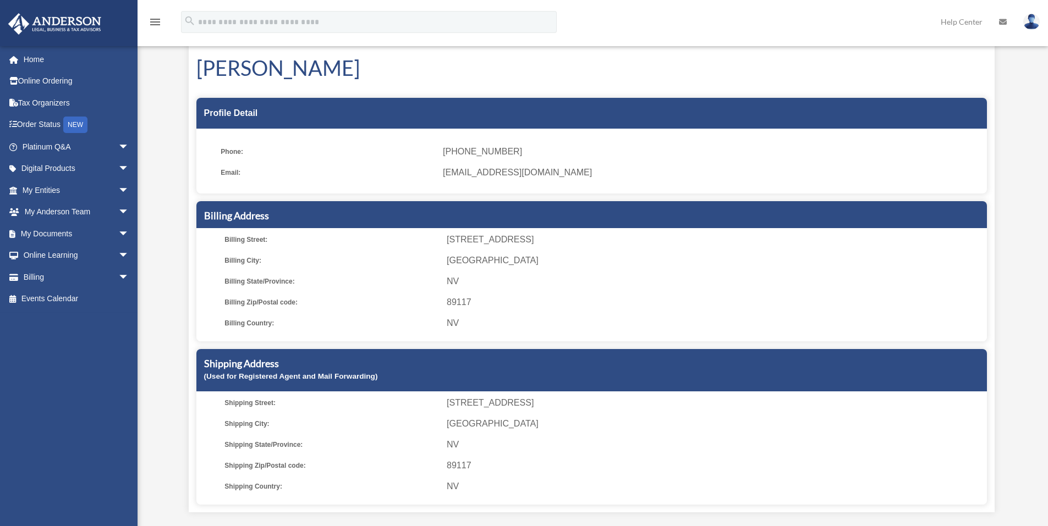
click at [457, 237] on span "[STREET_ADDRESS]" at bounding box center [715, 239] width 536 height 15
drag, startPoint x: 457, startPoint y: 237, endPoint x: 531, endPoint y: 241, distance: 73.8
click at [531, 241] on span "[STREET_ADDRESS]" at bounding box center [715, 239] width 536 height 15
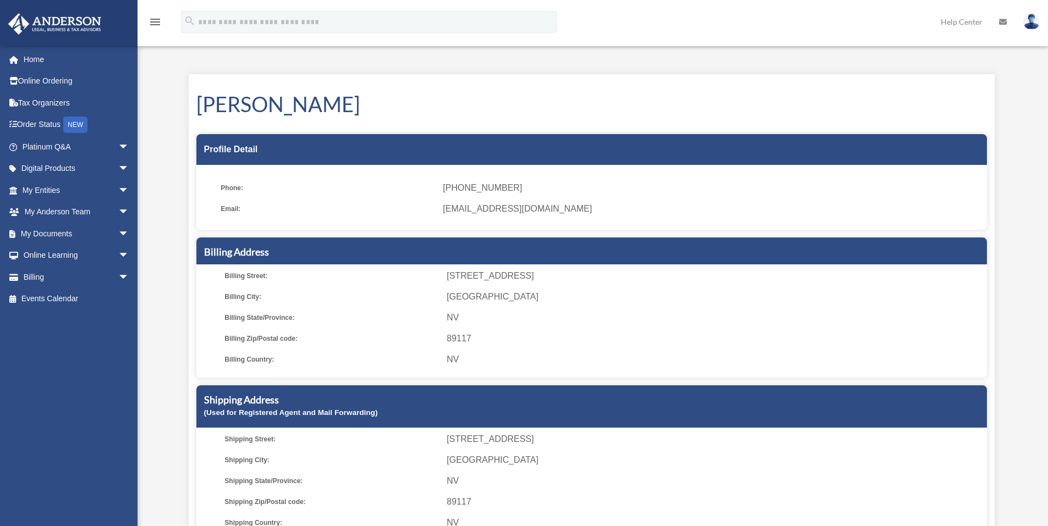
scroll to position [0, 0]
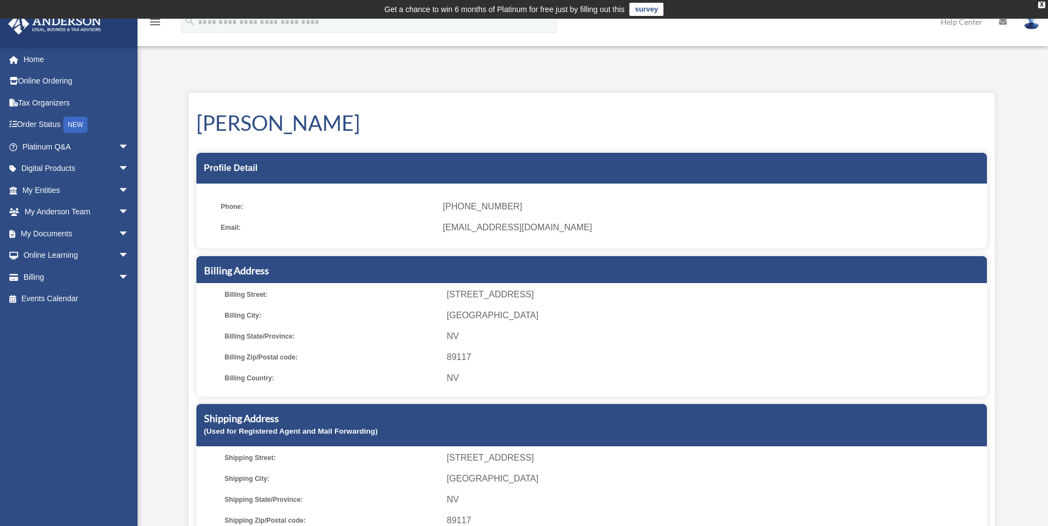
click at [155, 24] on icon "menu" at bounding box center [154, 21] width 13 height 13
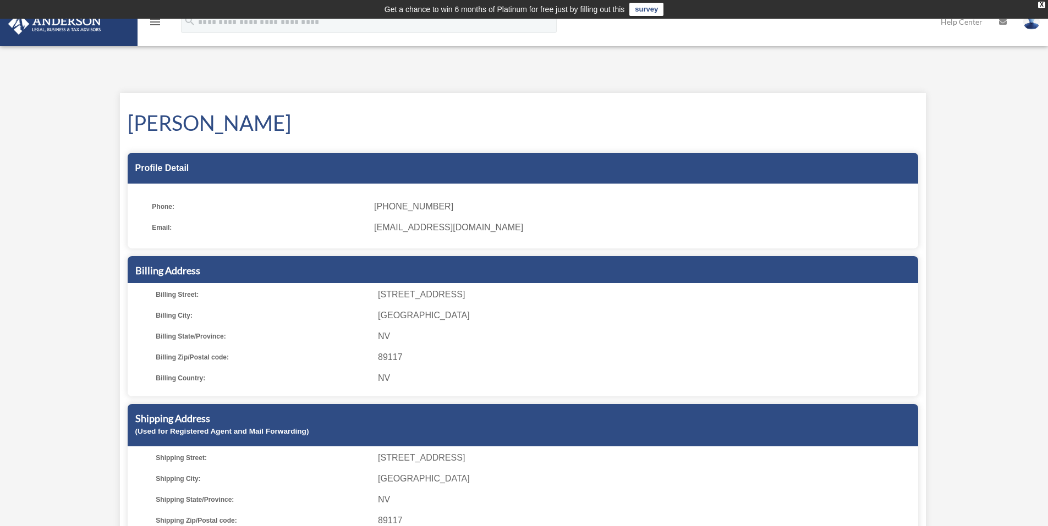
click at [161, 23] on icon "menu" at bounding box center [154, 21] width 13 height 13
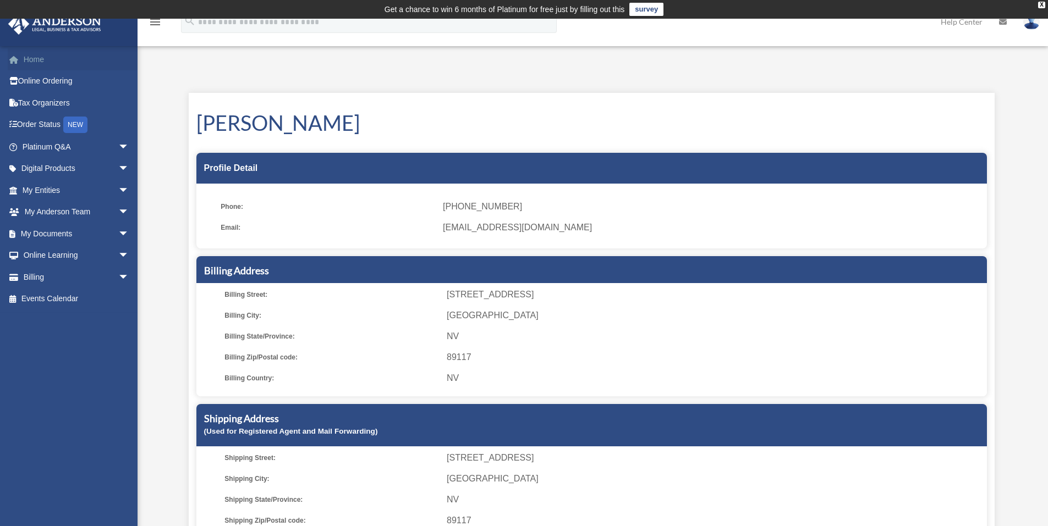
click at [36, 60] on link "Home" at bounding box center [77, 59] width 138 height 22
click at [156, 23] on icon "menu" at bounding box center [154, 21] width 13 height 13
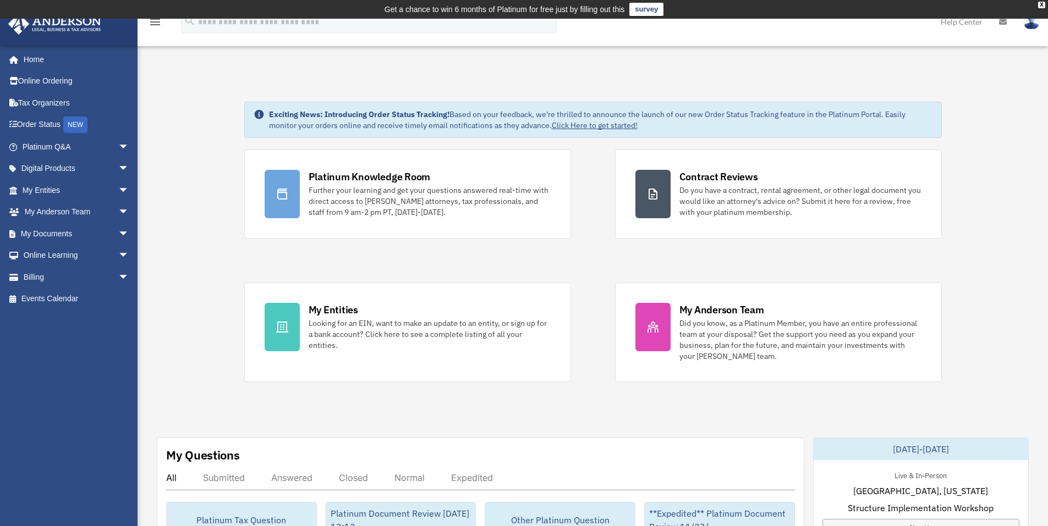
click at [963, 23] on link "Help Center" at bounding box center [961, 21] width 58 height 43
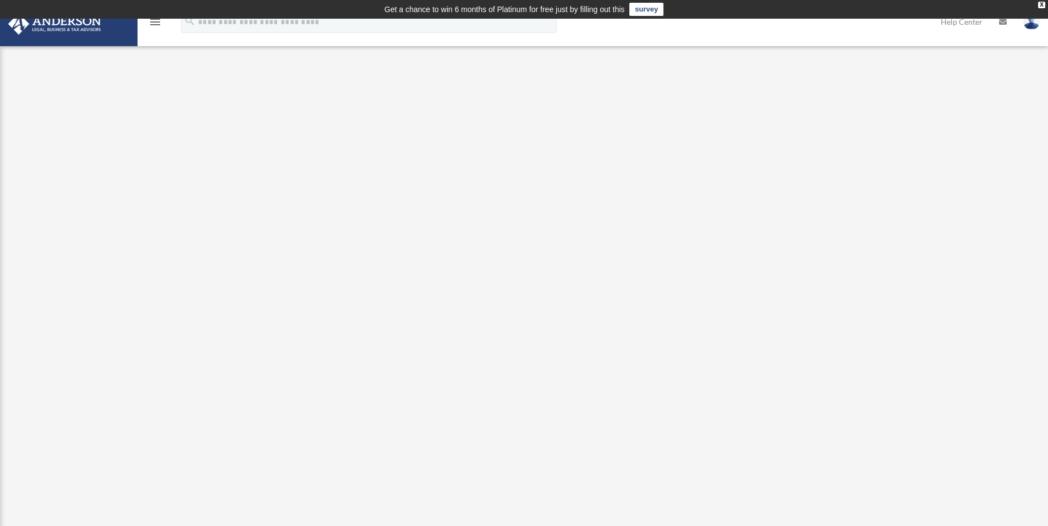
click at [1004, 23] on icon at bounding box center [1003, 22] width 8 height 8
click at [1005, 20] on icon at bounding box center [1003, 22] width 8 height 8
click at [1034, 25] on img at bounding box center [1031, 22] width 16 height 16
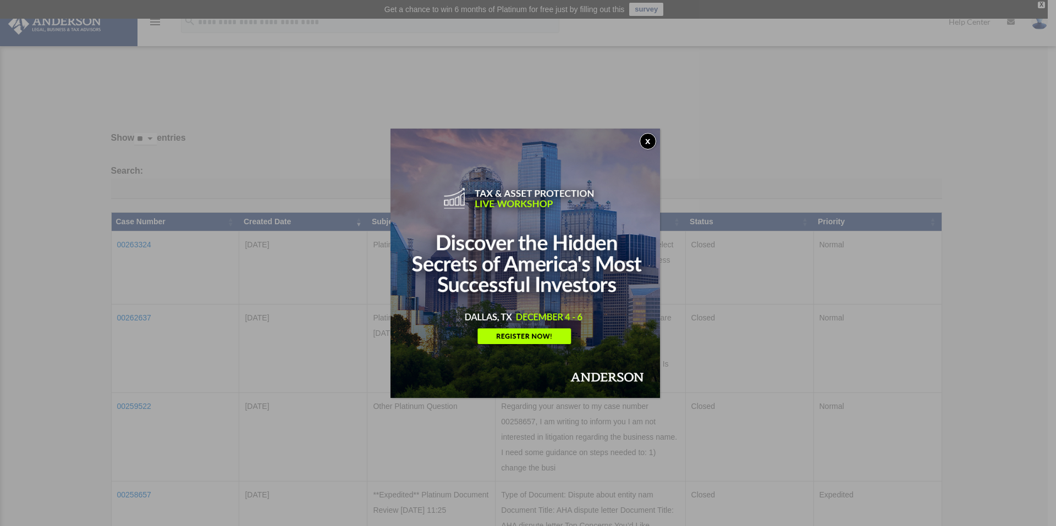
click at [651, 137] on button "x" at bounding box center [648, 141] width 16 height 16
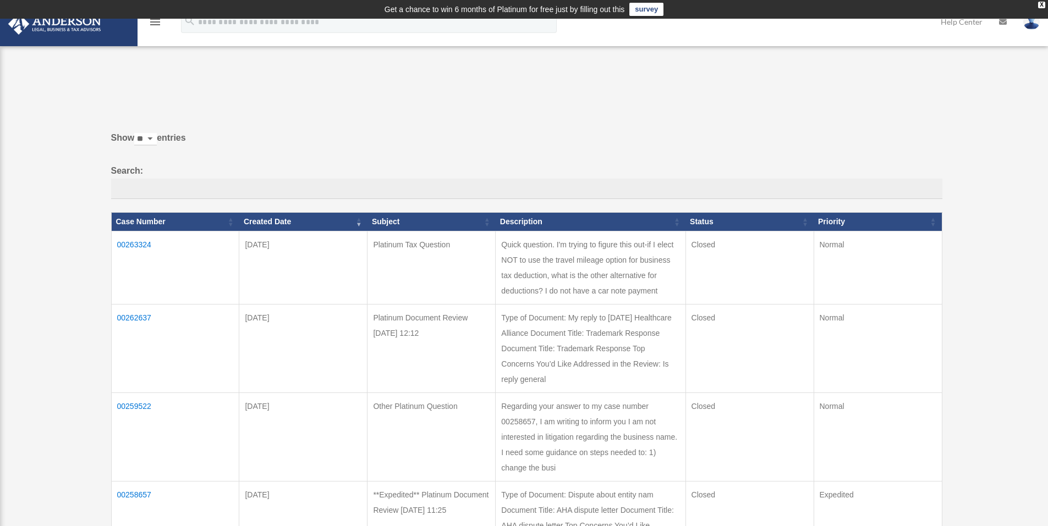
click at [1032, 21] on img at bounding box center [1031, 22] width 16 height 16
click at [860, 50] on link "My Profile" at bounding box center [866, 51] width 110 height 23
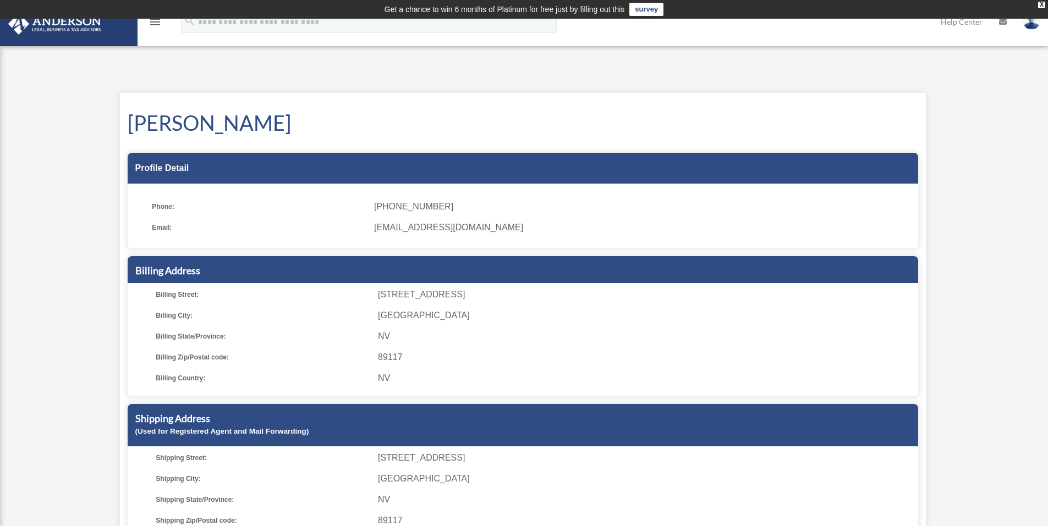
click at [158, 168] on div "Profile Detail" at bounding box center [523, 168] width 790 height 31
click at [1032, 26] on img at bounding box center [1031, 22] width 16 height 16
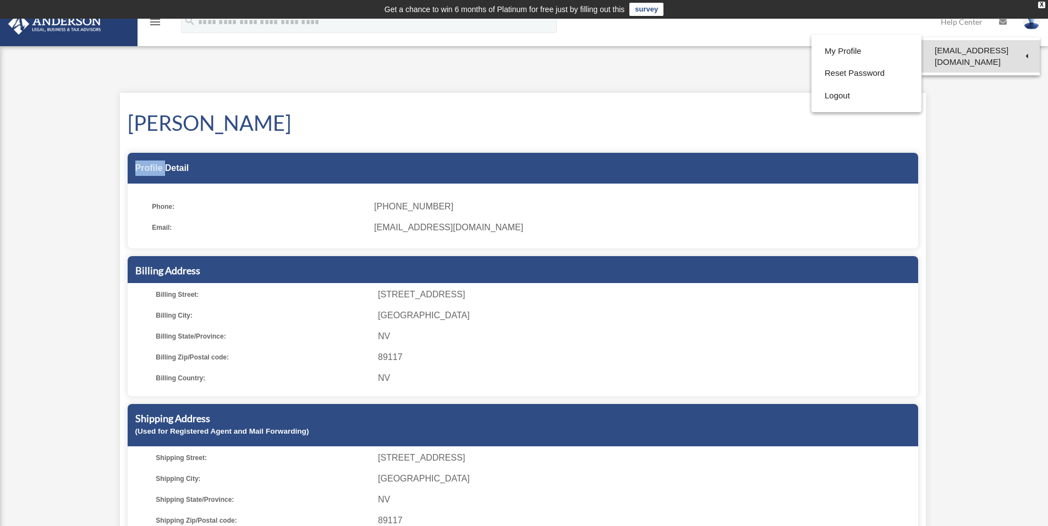
click at [944, 58] on link "[EMAIL_ADDRESS][DOMAIN_NAME]" at bounding box center [980, 56] width 118 height 32
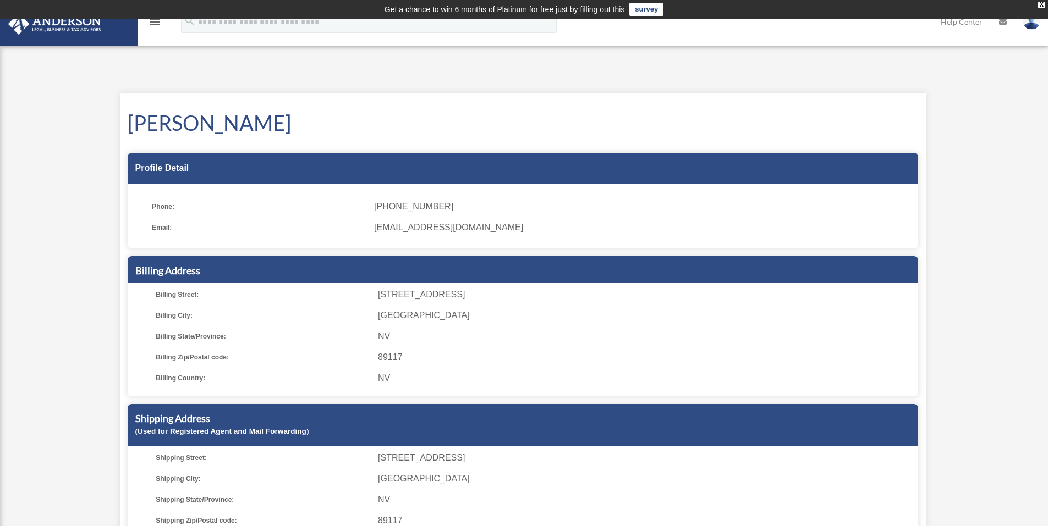
click at [154, 20] on icon "menu" at bounding box center [154, 21] width 13 height 13
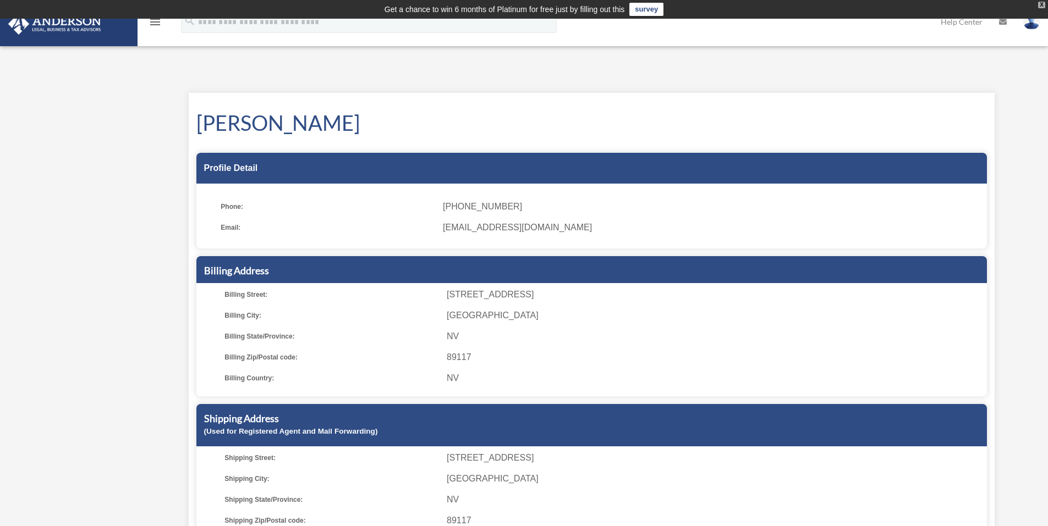
click at [1039, 6] on div "X" at bounding box center [1041, 5] width 7 height 7
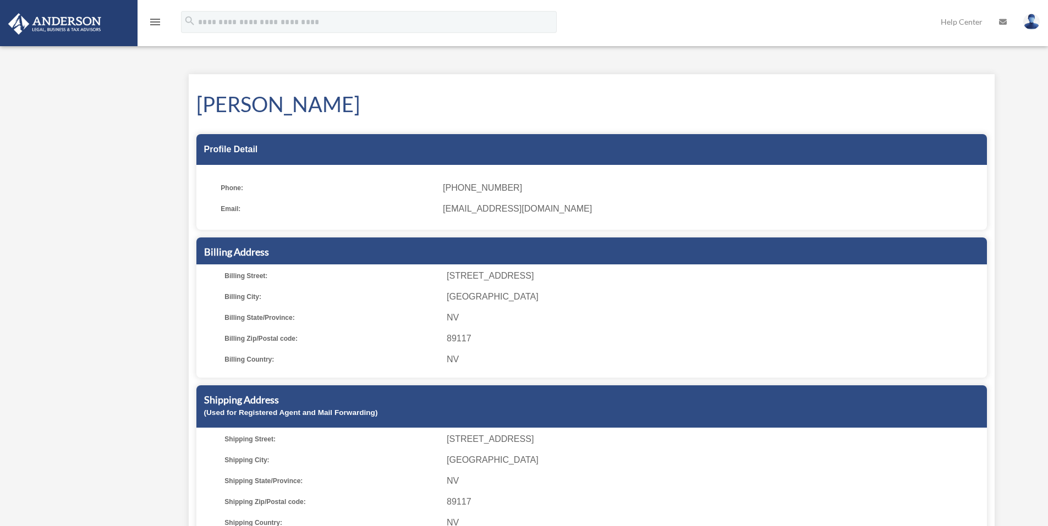
click at [1031, 21] on img at bounding box center [1031, 22] width 16 height 16
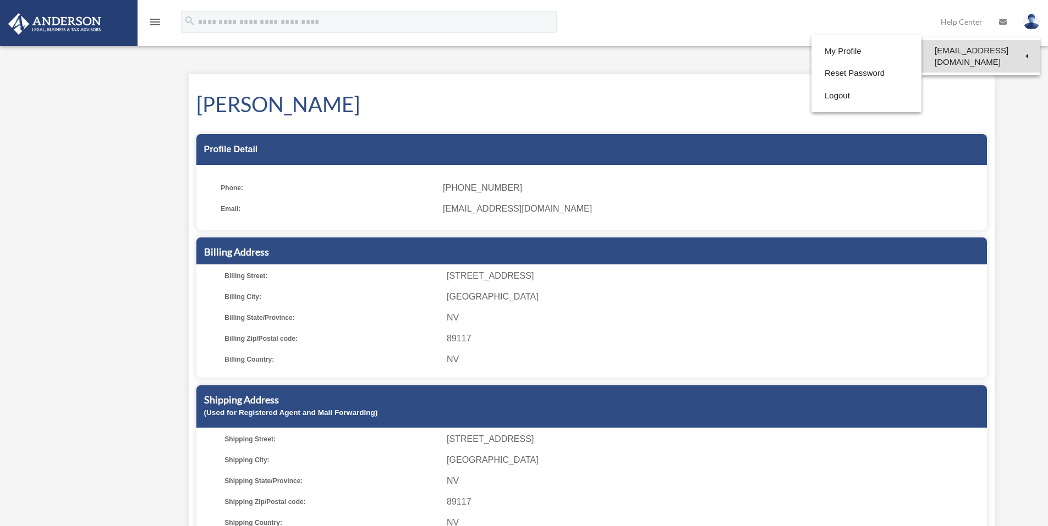
click at [945, 57] on link "[EMAIL_ADDRESS][DOMAIN_NAME]" at bounding box center [980, 56] width 118 height 32
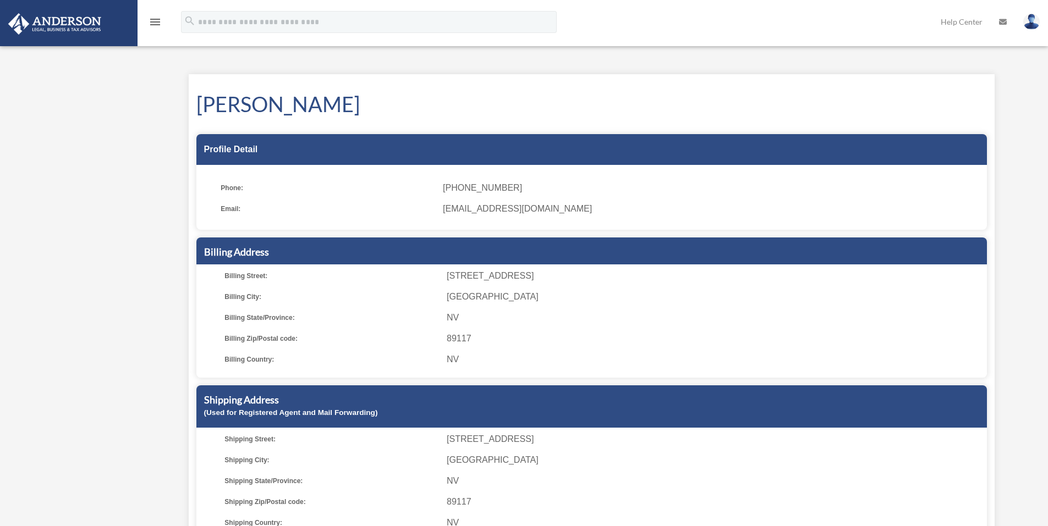
scroll to position [69, 0]
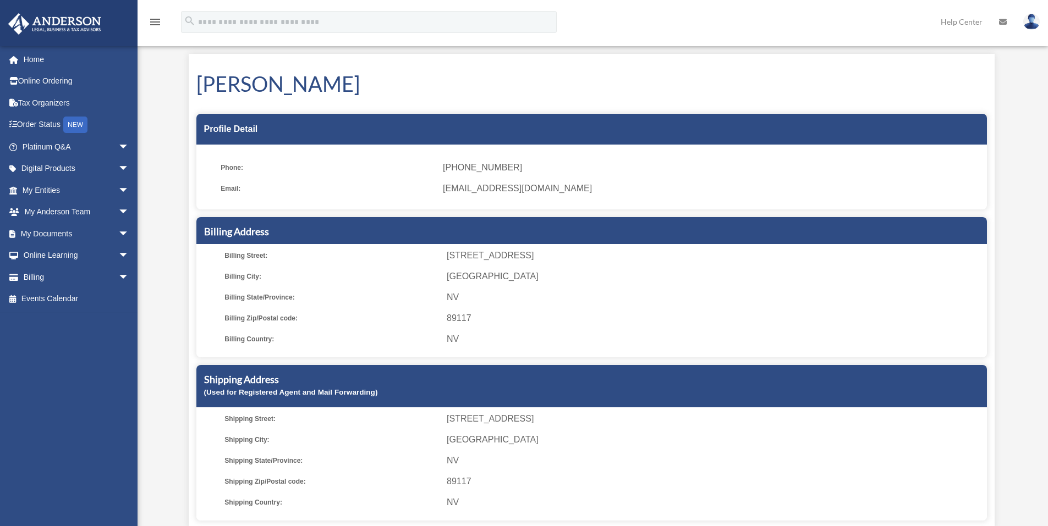
scroll to position [220, 0]
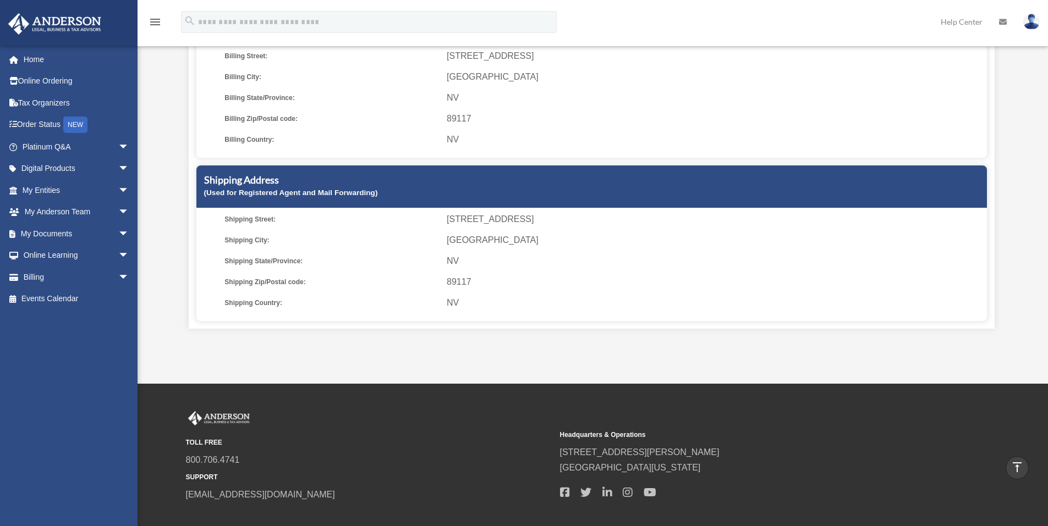
click at [303, 185] on div "Shipping Address (Used for Registered Agent and Mail Forwarding)" at bounding box center [591, 187] width 790 height 42
drag, startPoint x: 303, startPoint y: 185, endPoint x: 569, endPoint y: 293, distance: 287.0
click at [569, 293] on ul "[GEOGRAPHIC_DATA]: [STREET_ADDRESS] Shipping City: [GEOGRAPHIC_DATA] Shipping S…" at bounding box center [591, 261] width 783 height 99
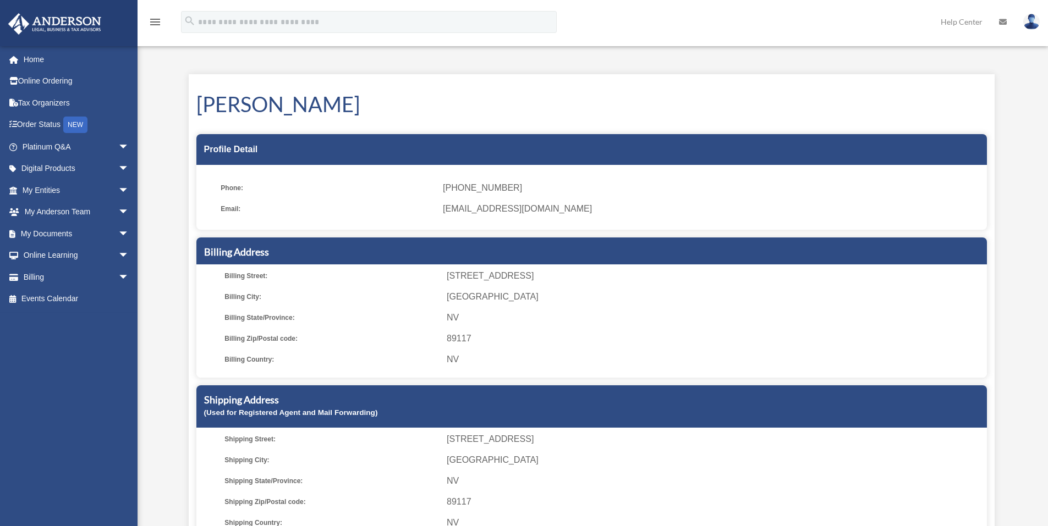
click at [158, 26] on icon "menu" at bounding box center [154, 21] width 13 height 13
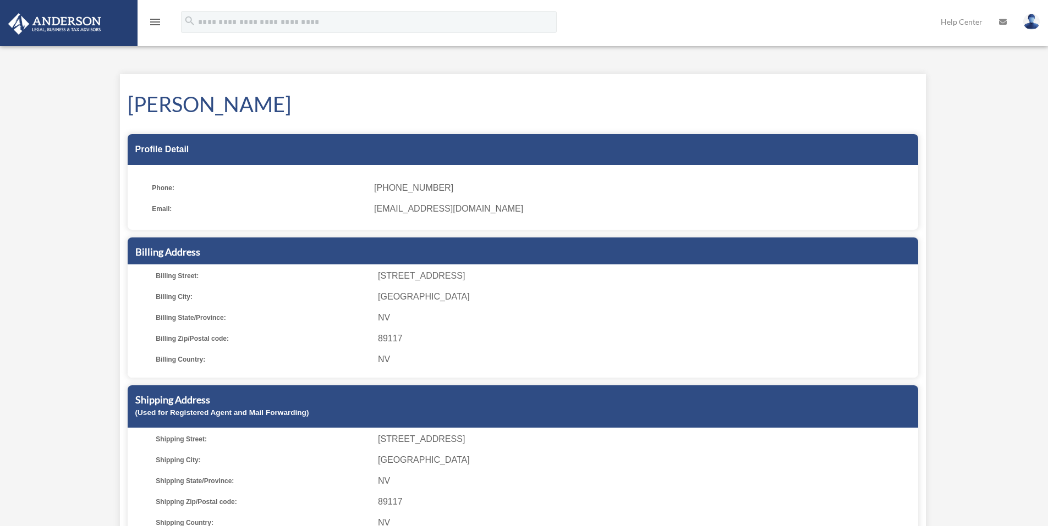
click at [1035, 23] on img at bounding box center [1031, 22] width 16 height 16
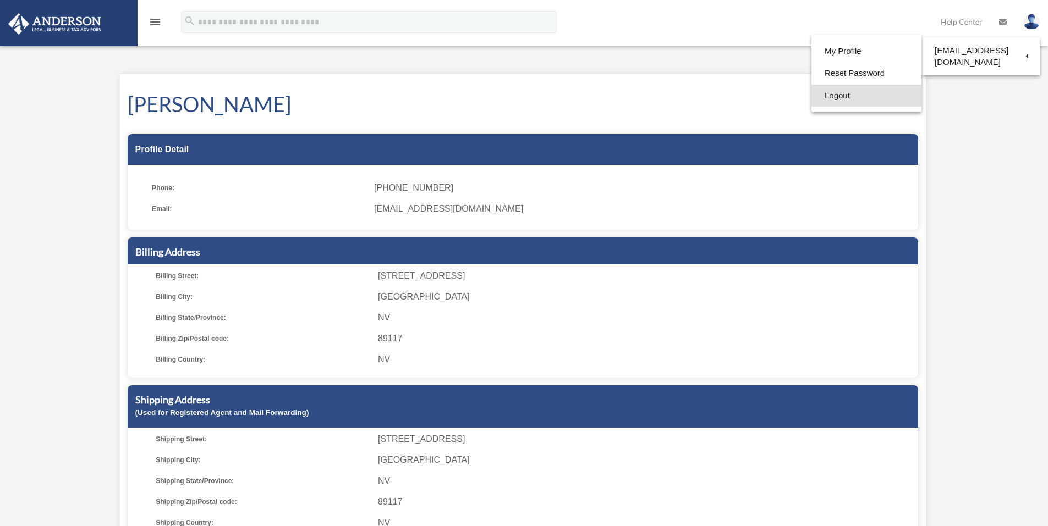
click at [845, 98] on link "Logout" at bounding box center [866, 96] width 110 height 23
